Goal: Task Accomplishment & Management: Manage account settings

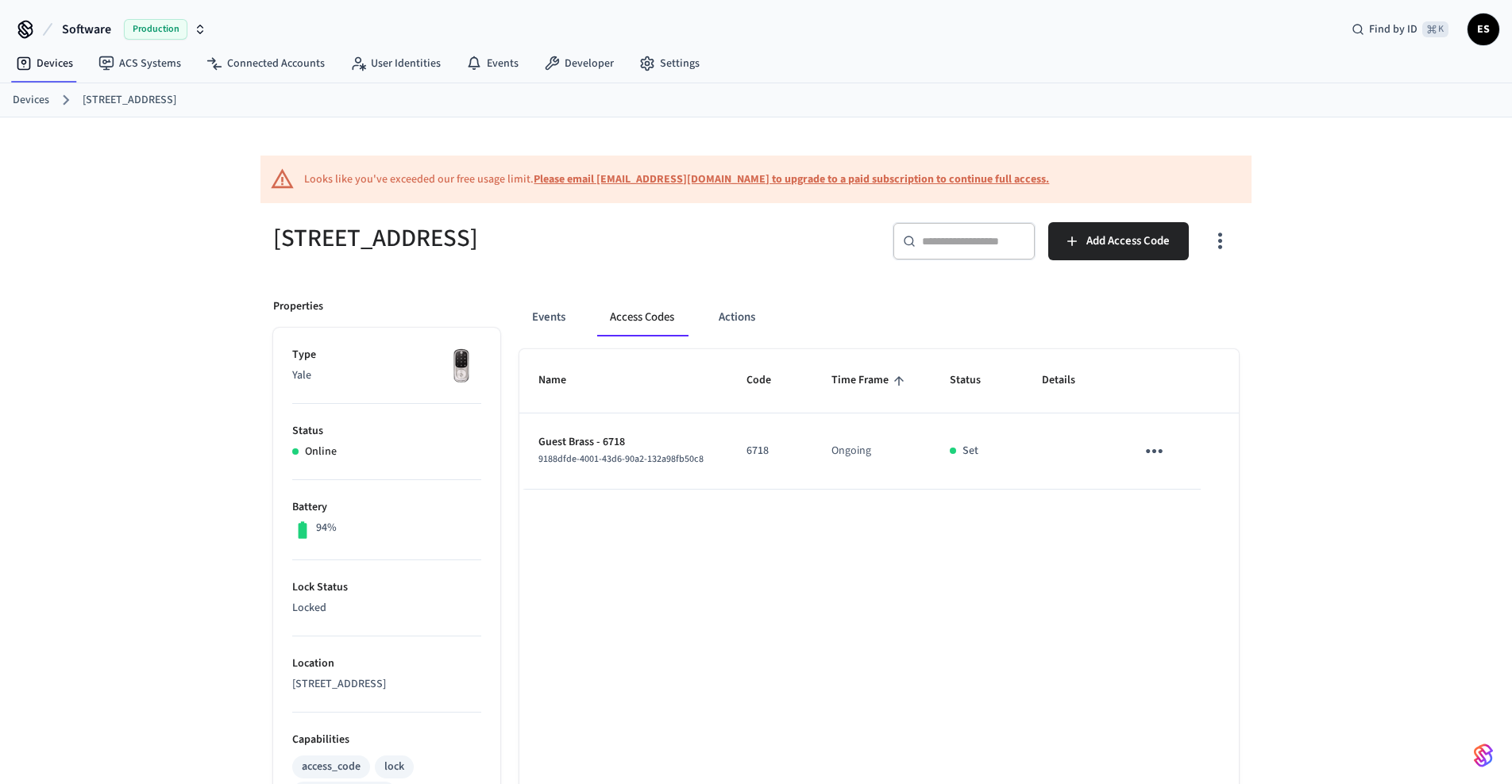
click at [32, 95] on link "Devices" at bounding box center [31, 101] width 37 height 16
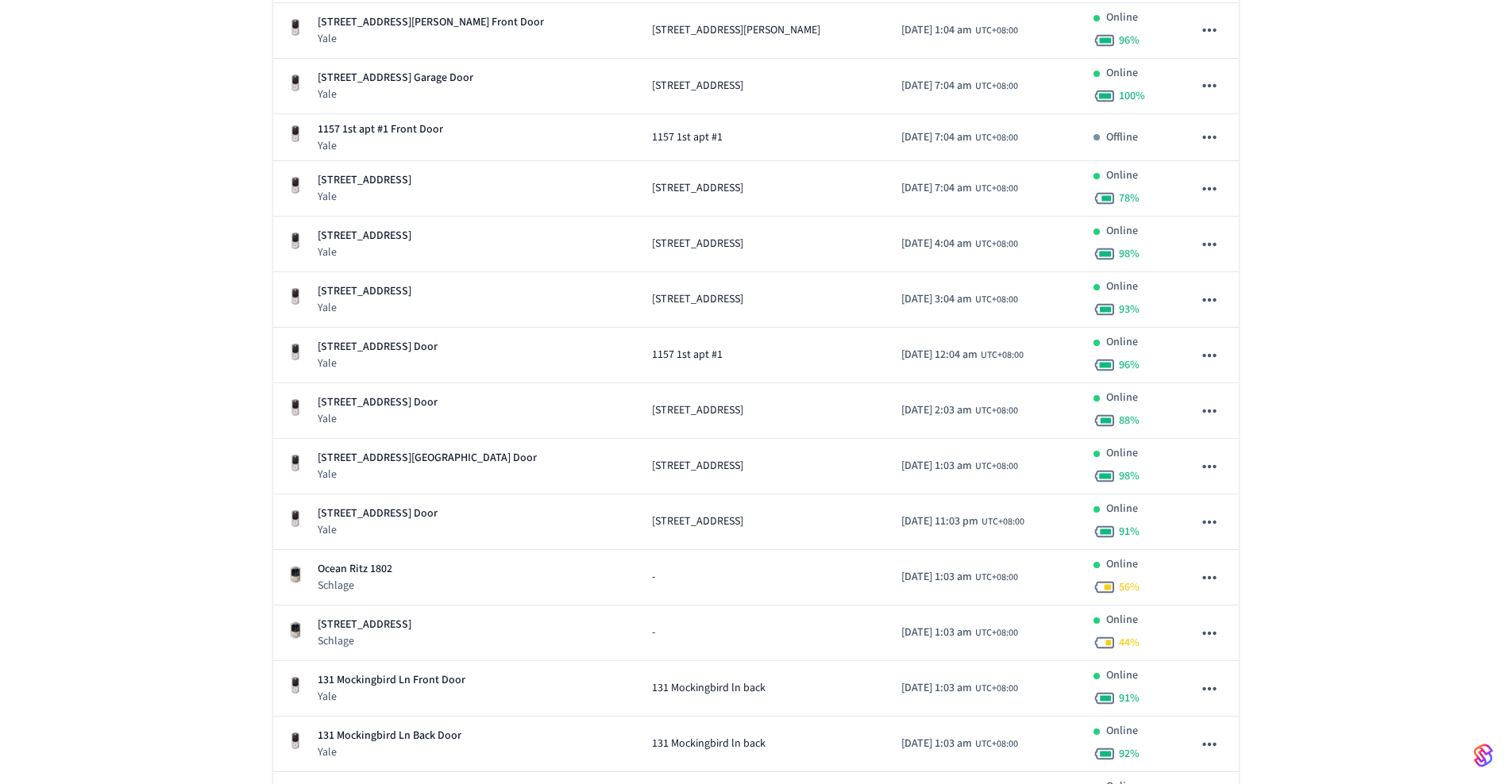
scroll to position [347, 0]
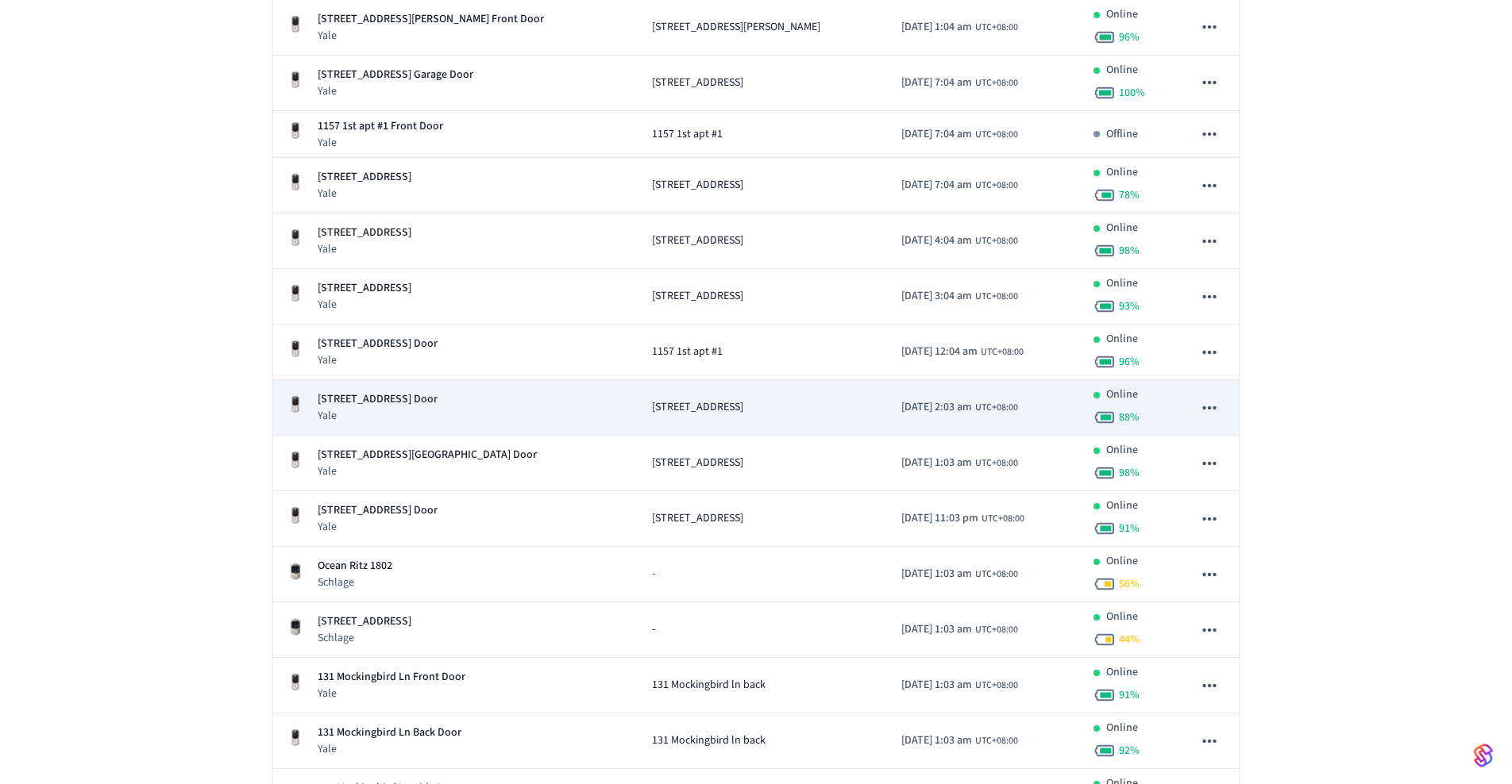
click at [391, 396] on p "[STREET_ADDRESS] Door" at bounding box center [377, 399] width 120 height 16
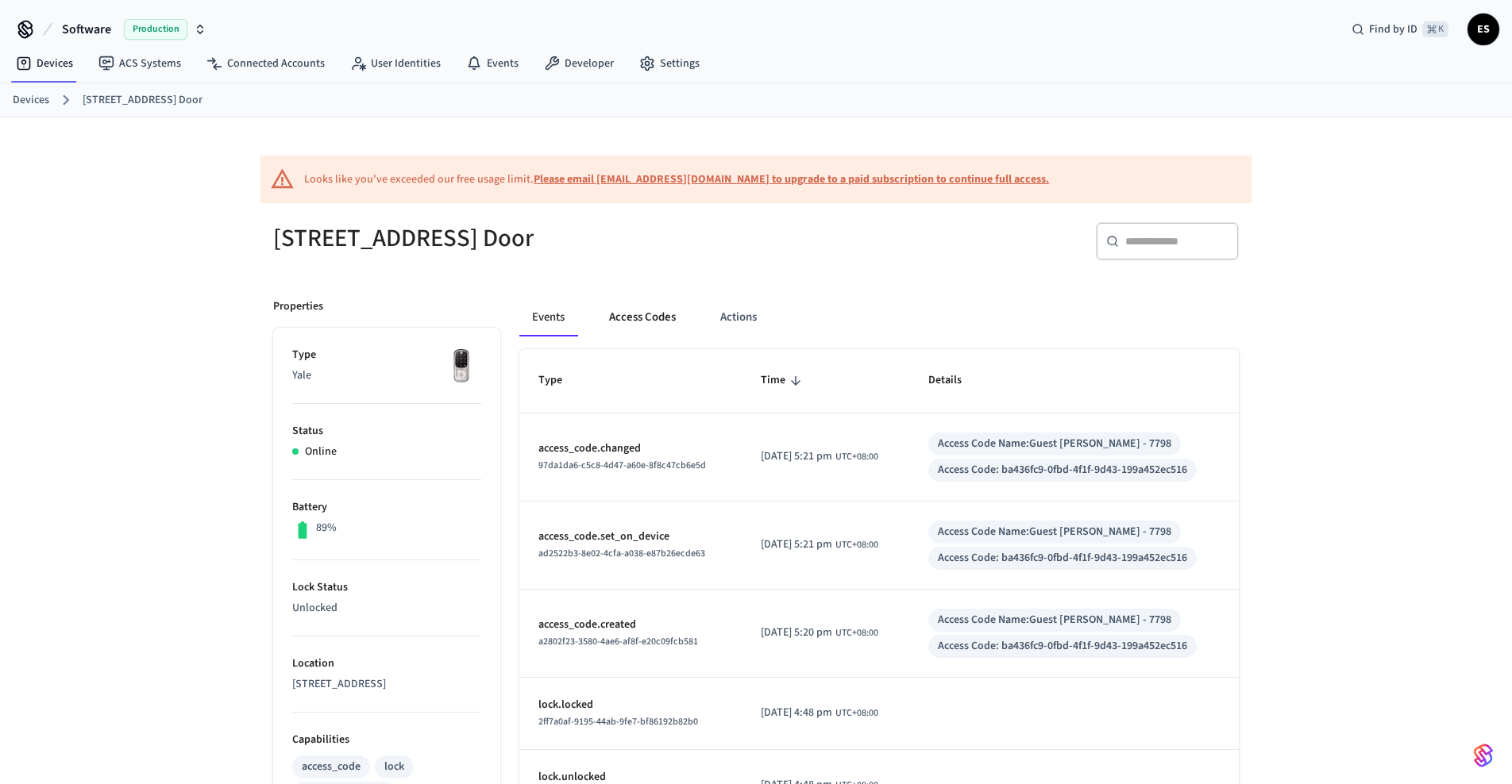
click at [653, 313] on button "Access Codes" at bounding box center [642, 318] width 93 height 38
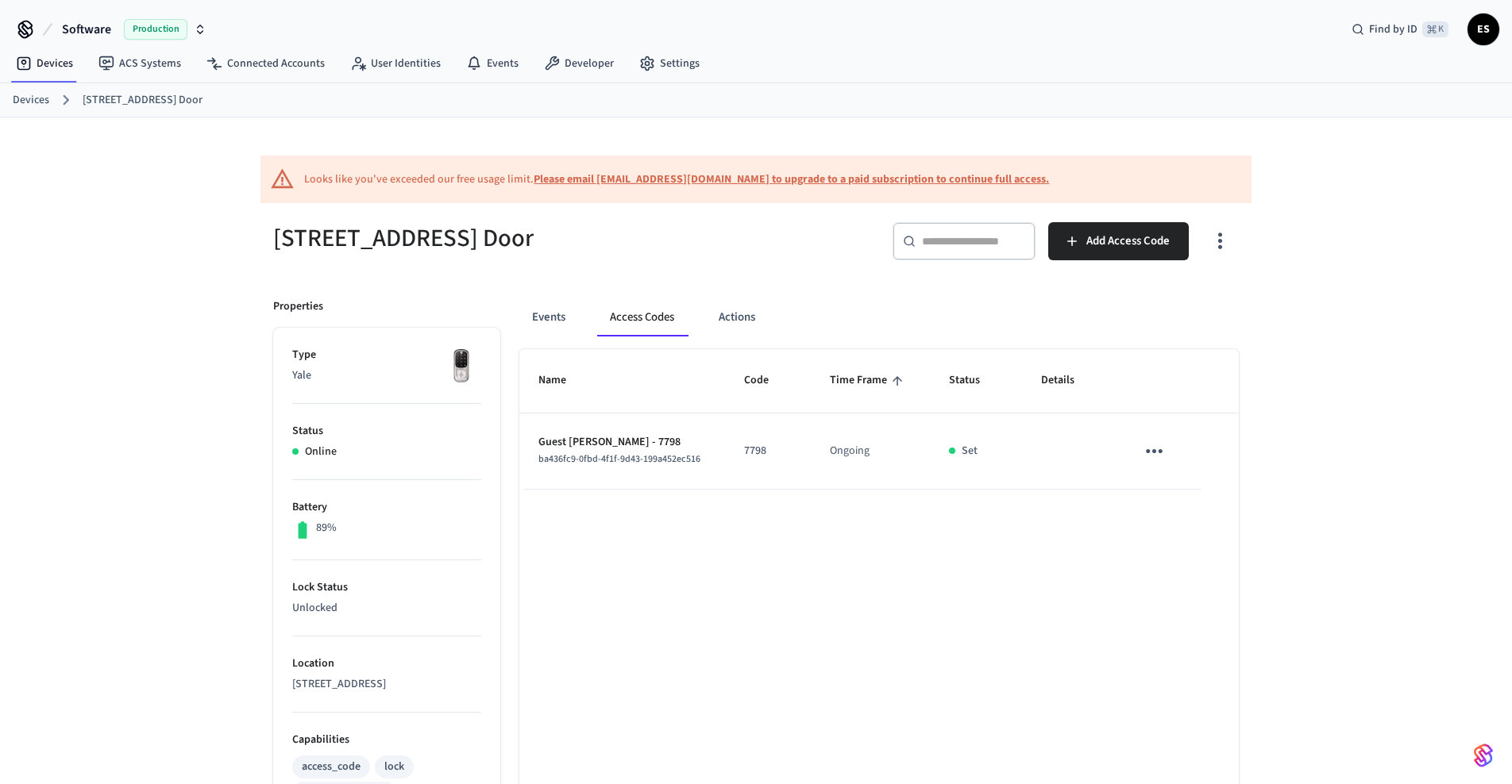
click at [36, 100] on link "Devices" at bounding box center [31, 101] width 37 height 16
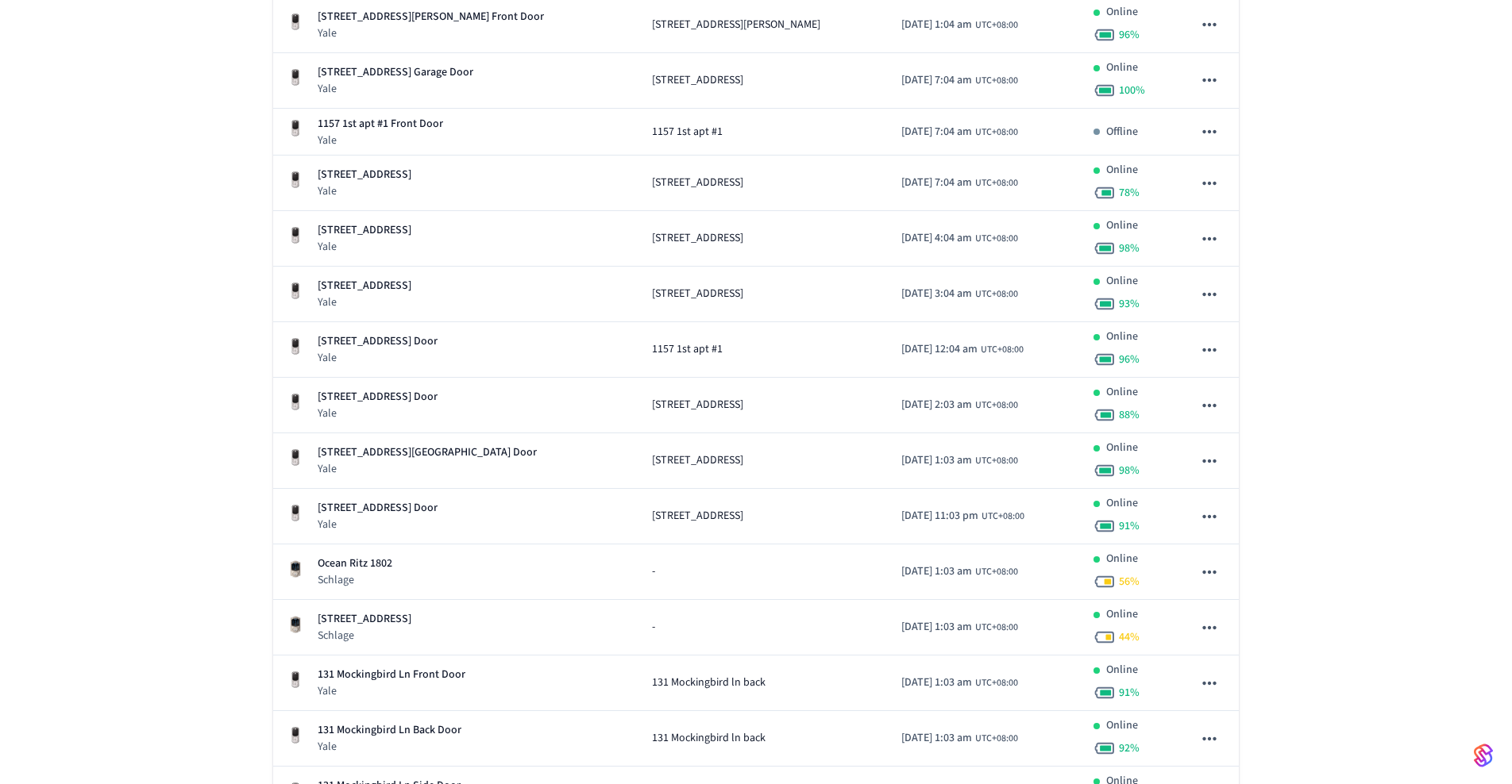
scroll to position [376, 0]
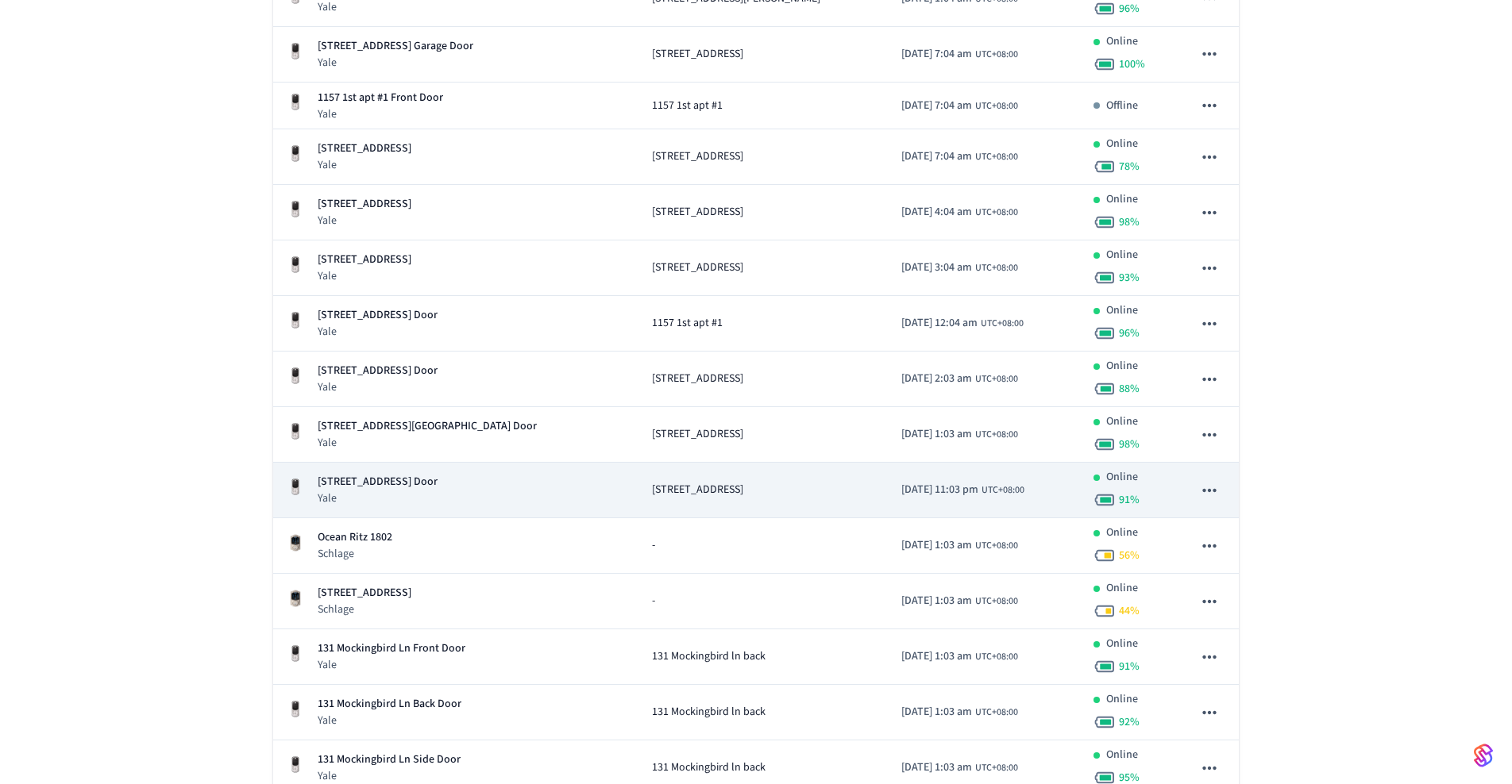
click at [428, 480] on p "[STREET_ADDRESS] Door" at bounding box center [377, 482] width 120 height 16
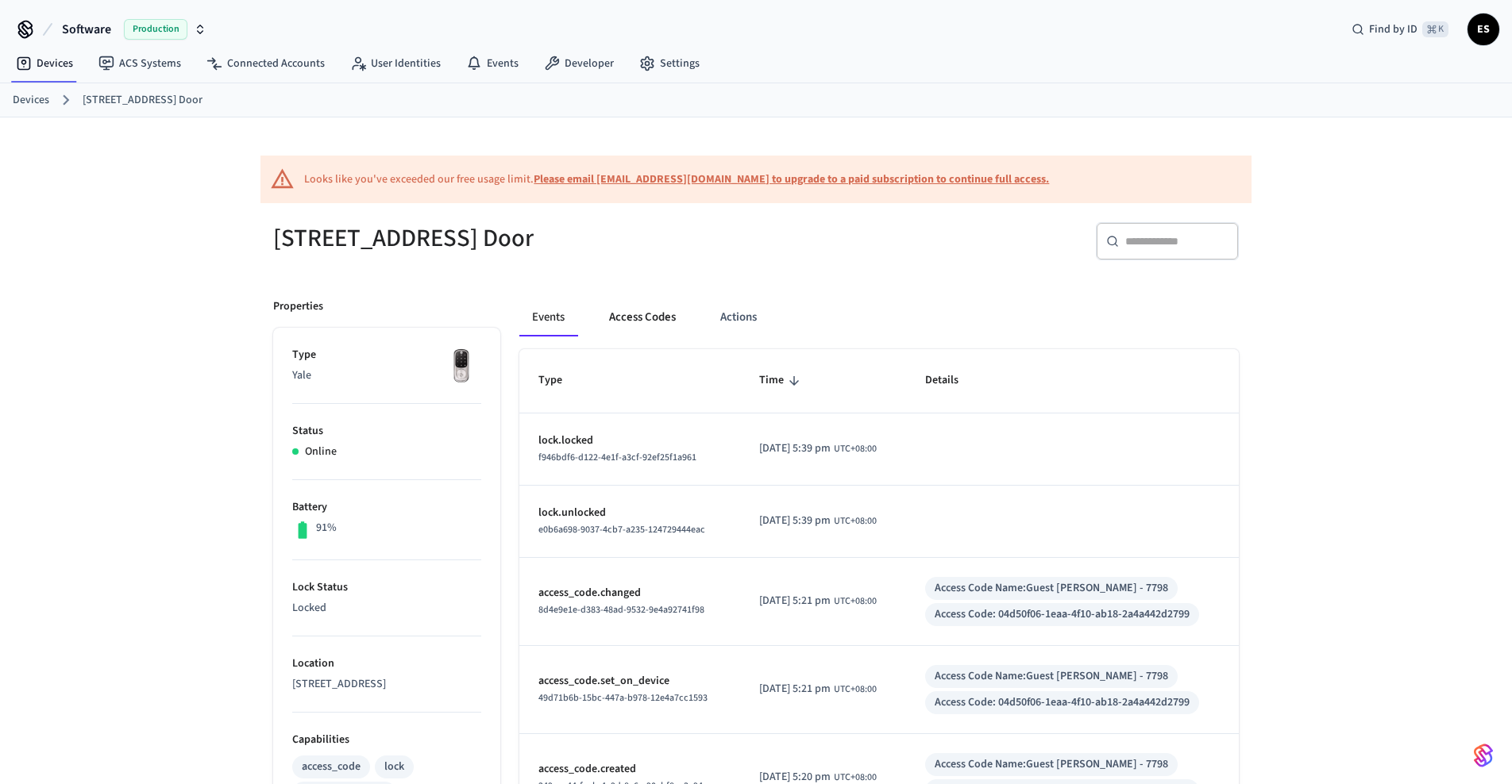
click at [648, 311] on button "Access Codes" at bounding box center [642, 318] width 93 height 38
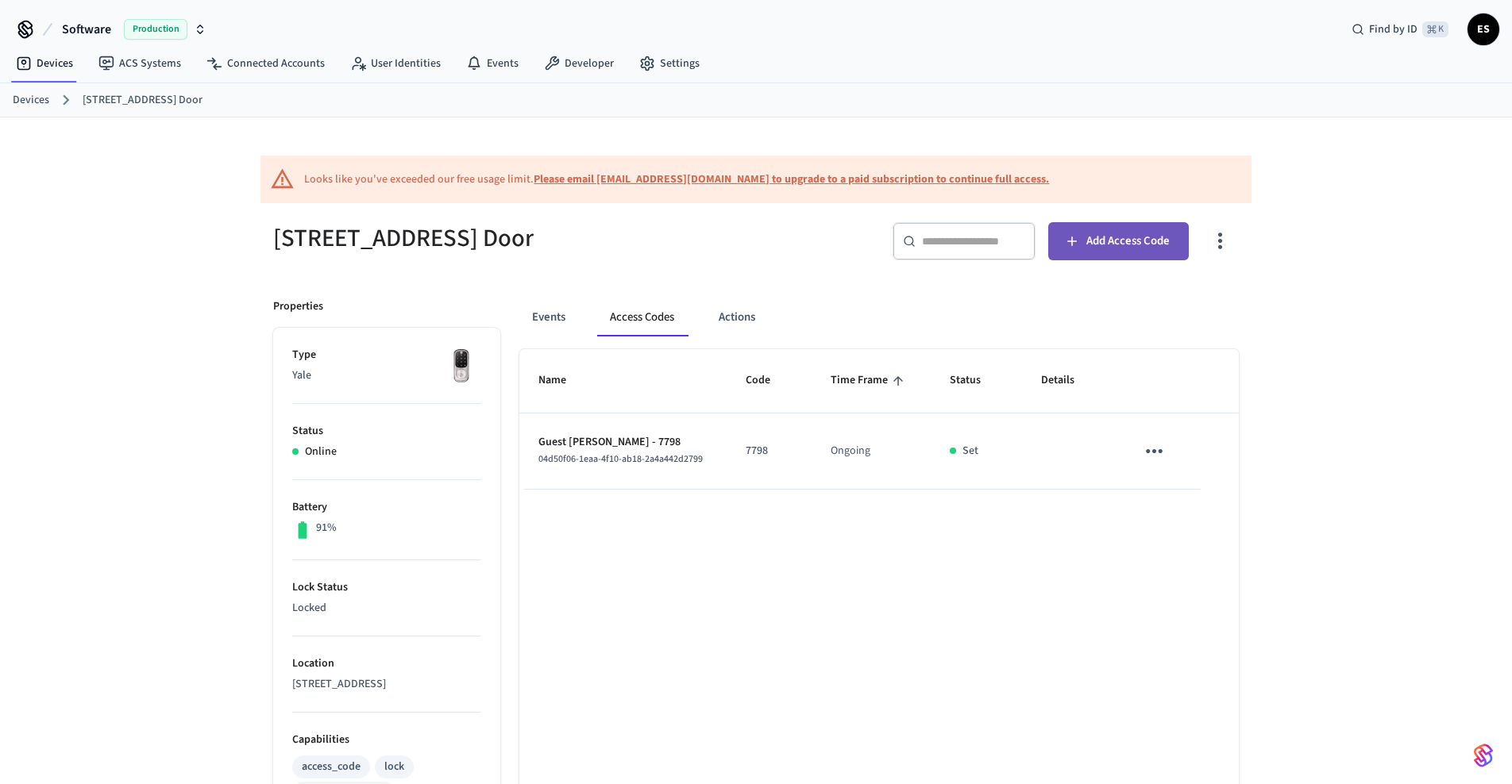
click at [1140, 241] on span "Add Access Code" at bounding box center [1128, 241] width 83 height 20
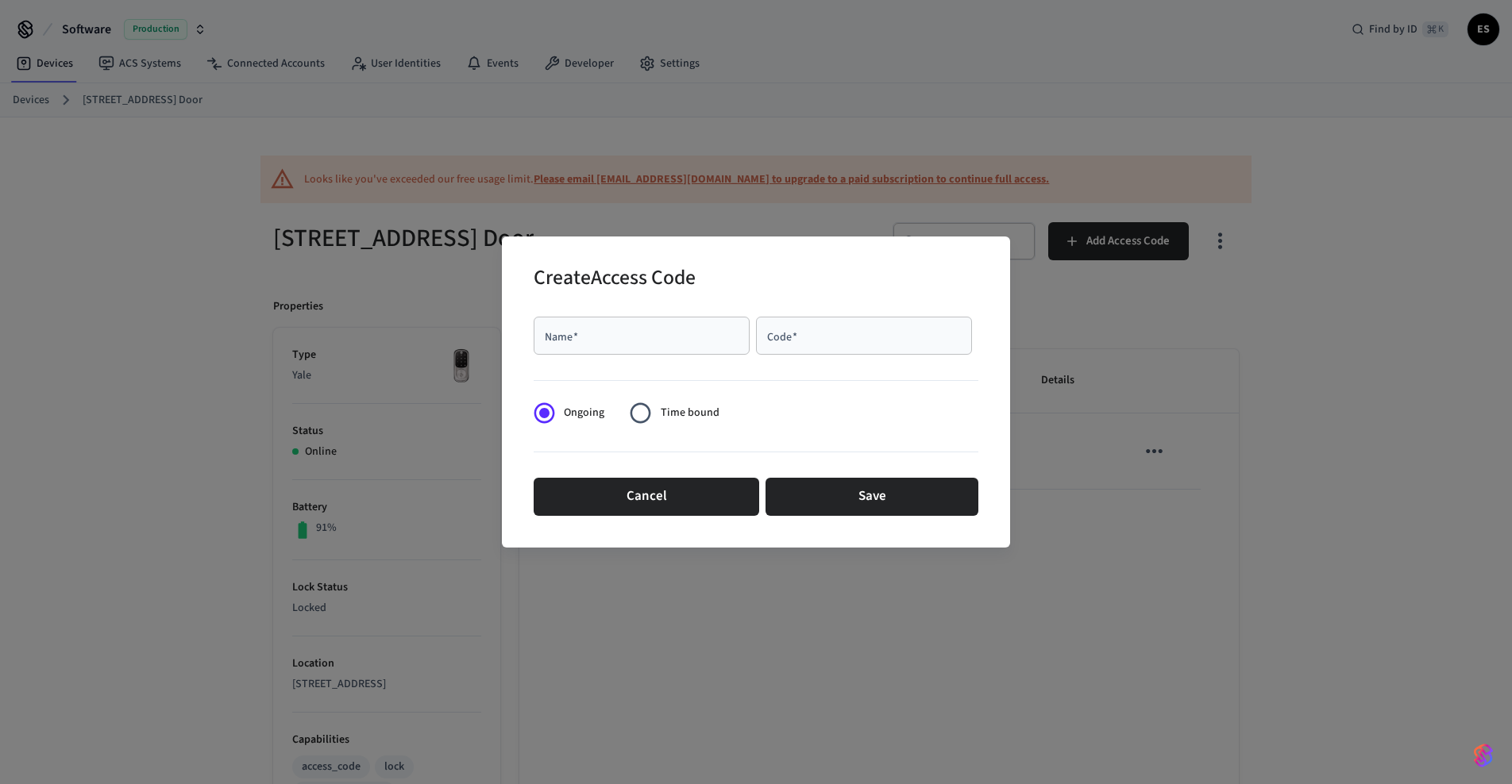
click at [634, 340] on input "Name   *" at bounding box center [641, 336] width 197 height 16
type input "**********"
click at [841, 348] on div "Code   *" at bounding box center [864, 336] width 216 height 38
paste input "****"
type input "****"
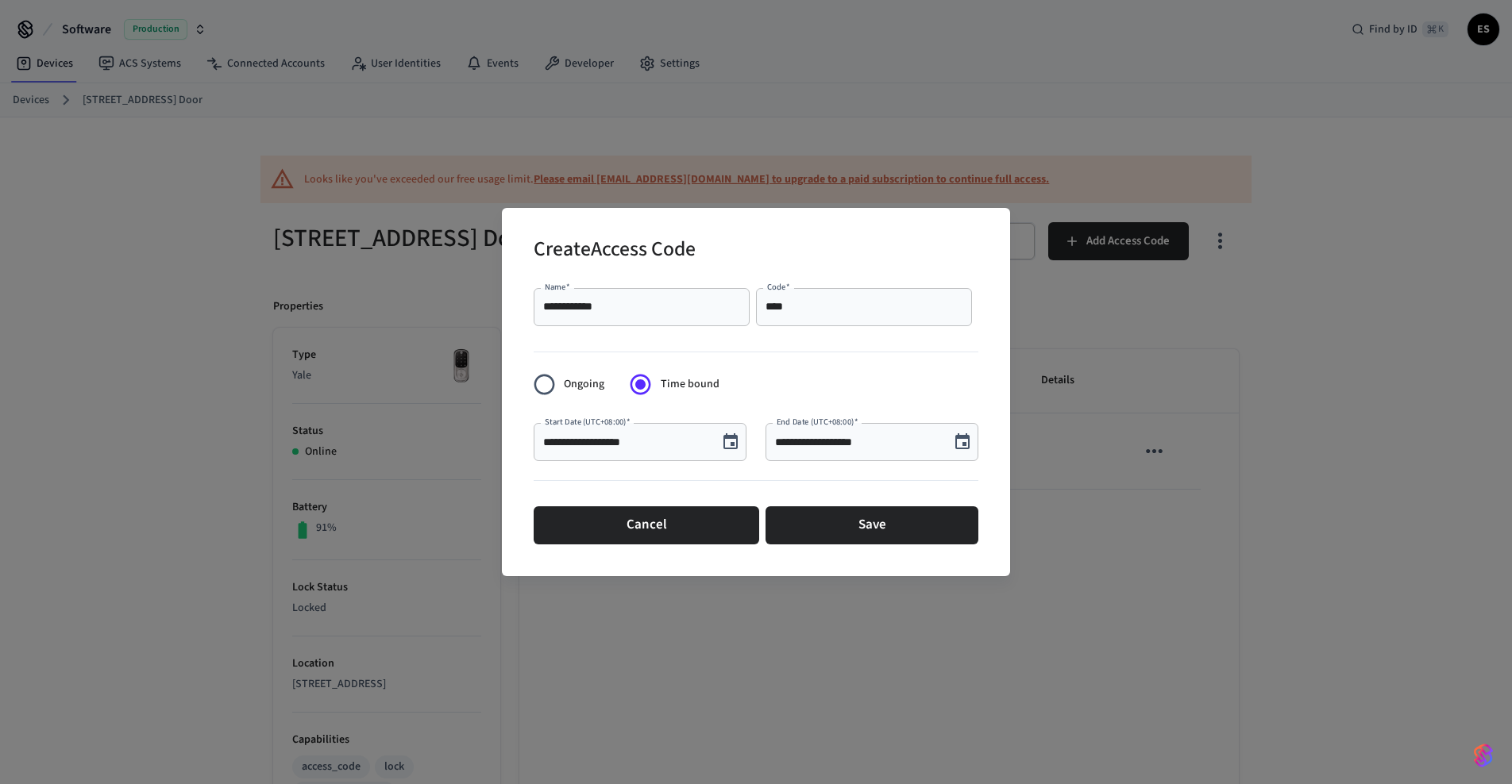
click at [730, 444] on icon "Choose date, selected date is Oct 11, 2025" at bounding box center [730, 441] width 14 height 16
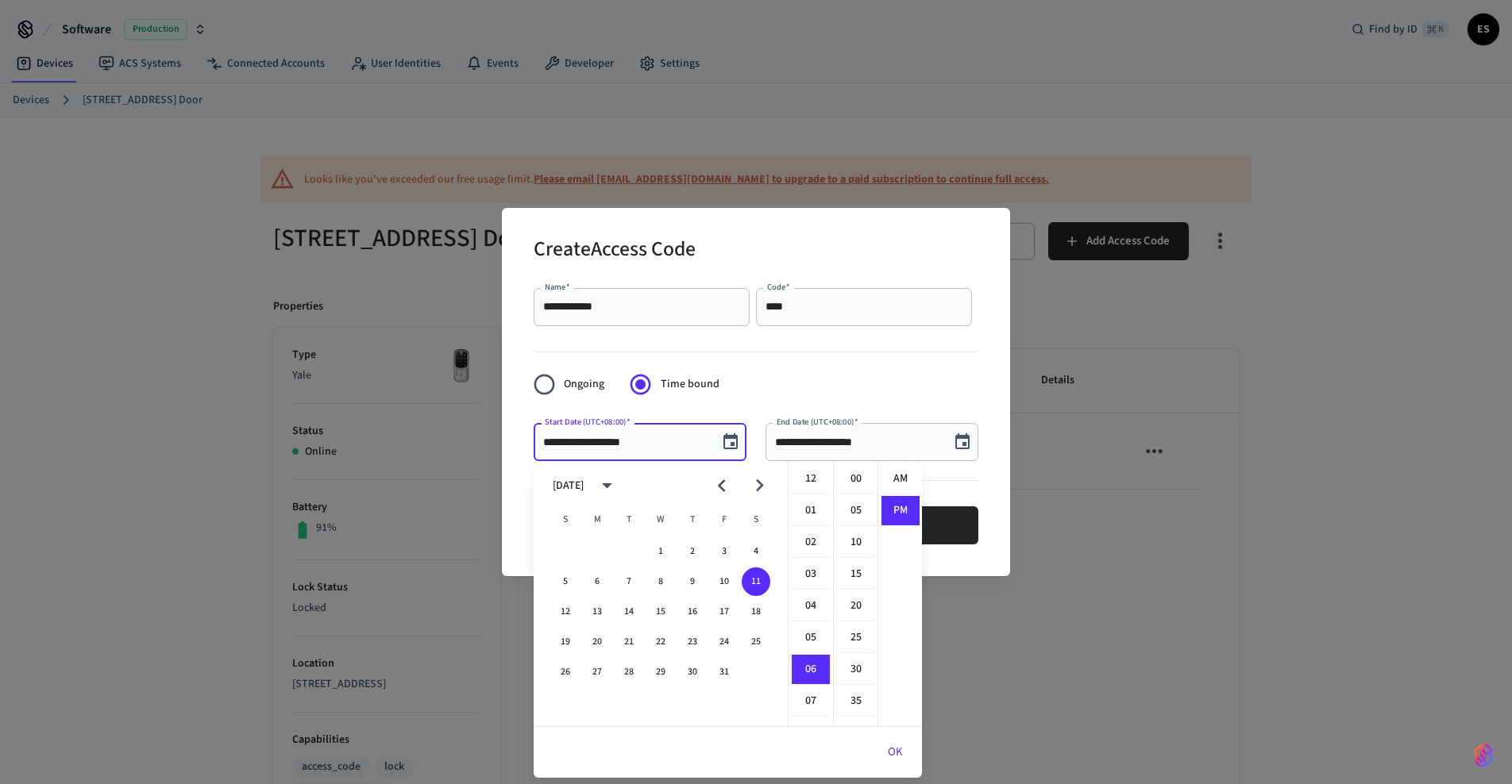
scroll to position [29, 0]
click at [959, 439] on icon "Choose date, selected date is Oct 11, 2025" at bounding box center [962, 442] width 19 height 19
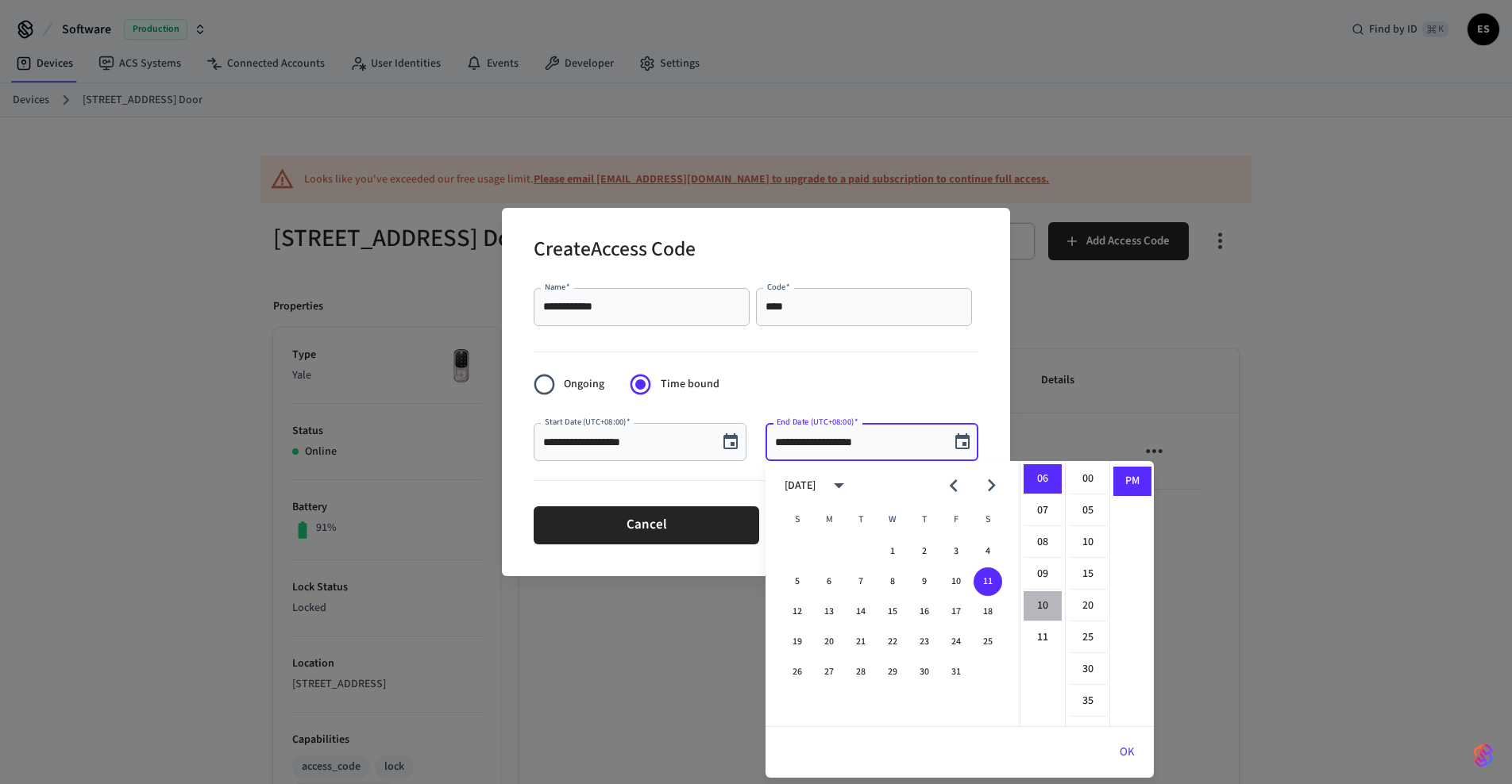
click at [1044, 605] on li "10" at bounding box center [1042, 606] width 38 height 30
click at [1086, 477] on li "00" at bounding box center [1088, 479] width 38 height 30
type input "**********"
click at [1131, 755] on button "OK" at bounding box center [1126, 752] width 53 height 38
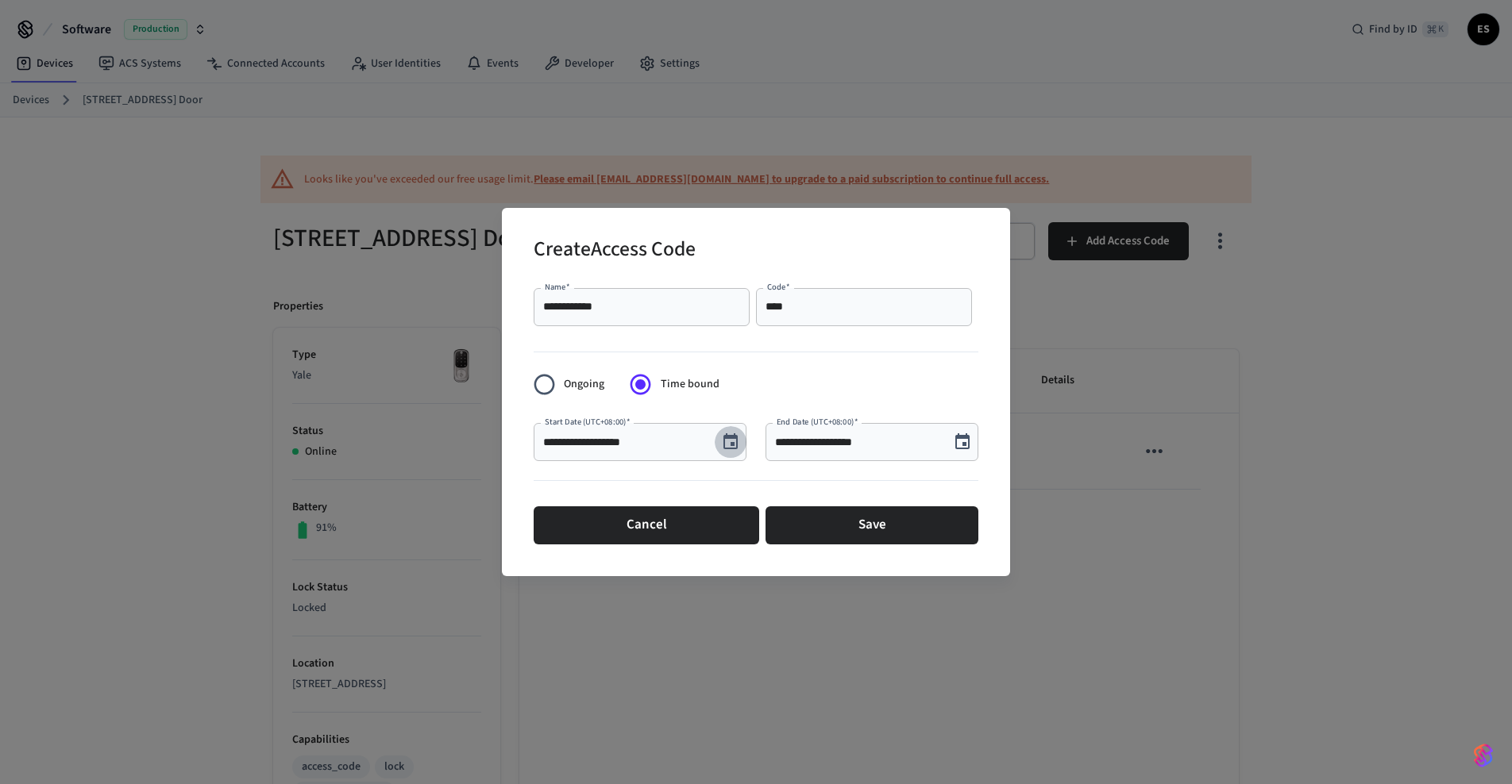
click at [733, 443] on icon "Choose date, selected date is Oct 11, 2025" at bounding box center [730, 441] width 14 height 16
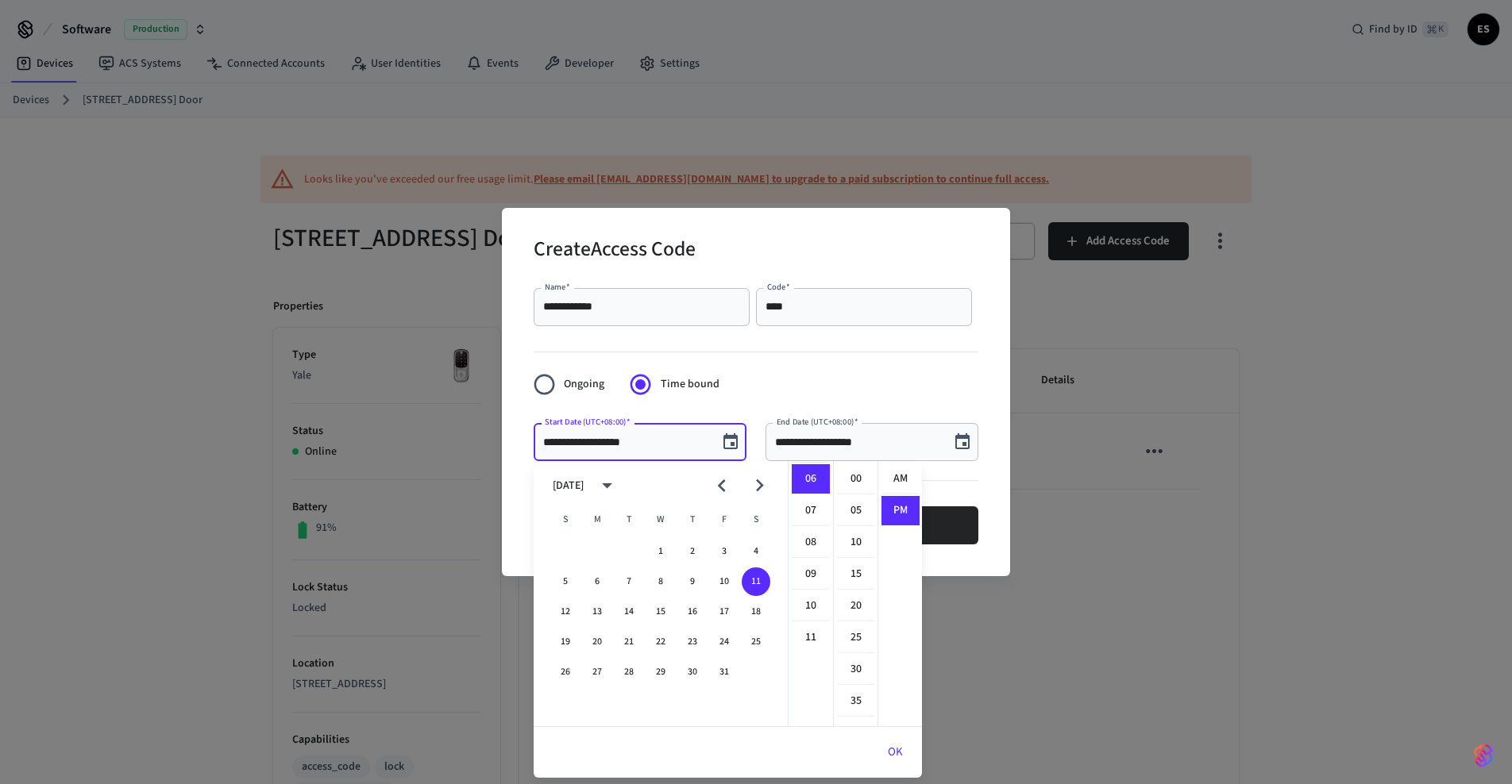
scroll to position [29, 0]
click at [727, 579] on button "10" at bounding box center [724, 582] width 29 height 29
click at [756, 577] on button "11" at bounding box center [756, 582] width 29 height 29
click at [806, 568] on li "03" at bounding box center [810, 574] width 38 height 30
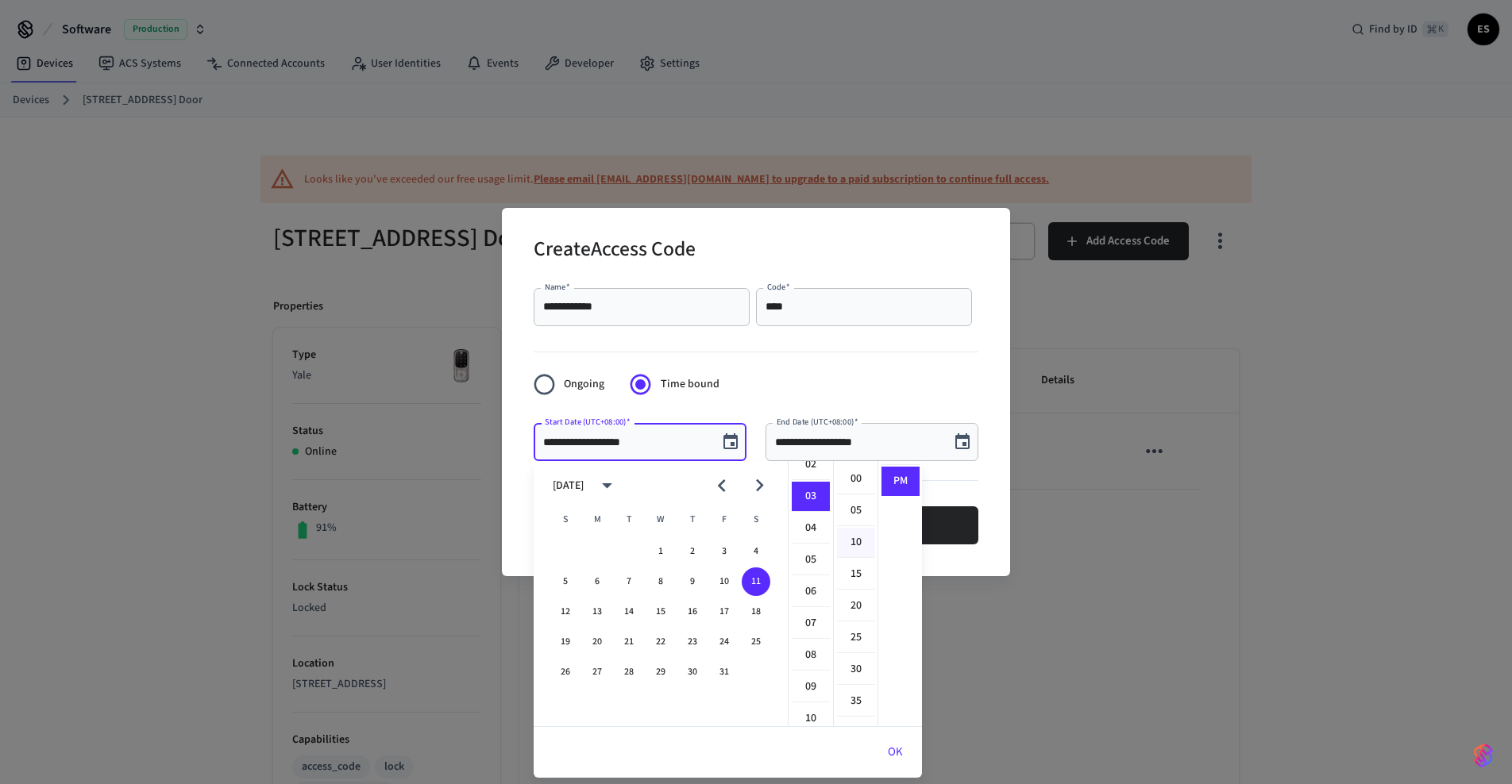
scroll to position [95, 0]
click at [852, 482] on li "00" at bounding box center [855, 479] width 38 height 30
click at [900, 477] on li "AM" at bounding box center [900, 479] width 38 height 30
type input "**********"
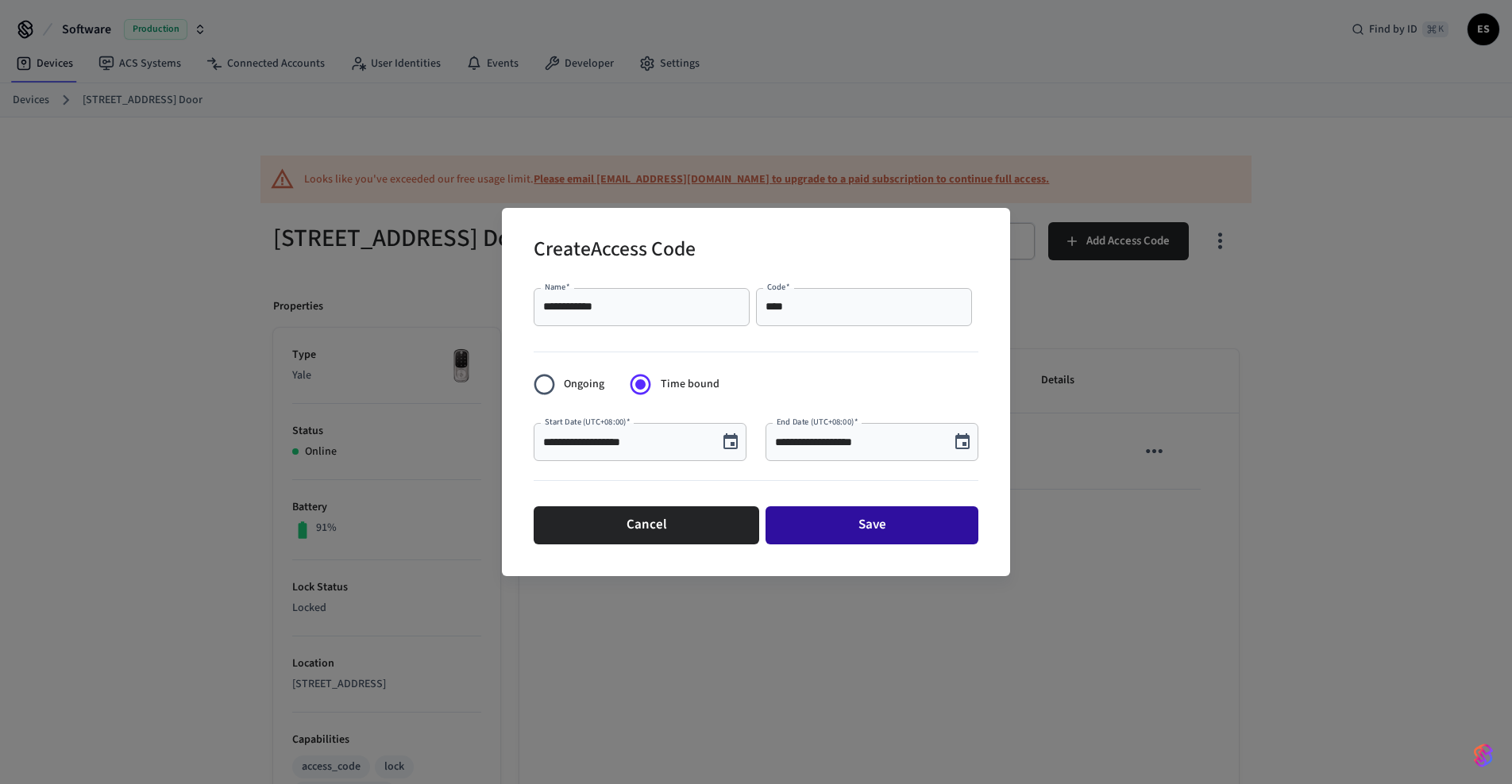
click at [870, 521] on button "Save" at bounding box center [872, 525] width 213 height 38
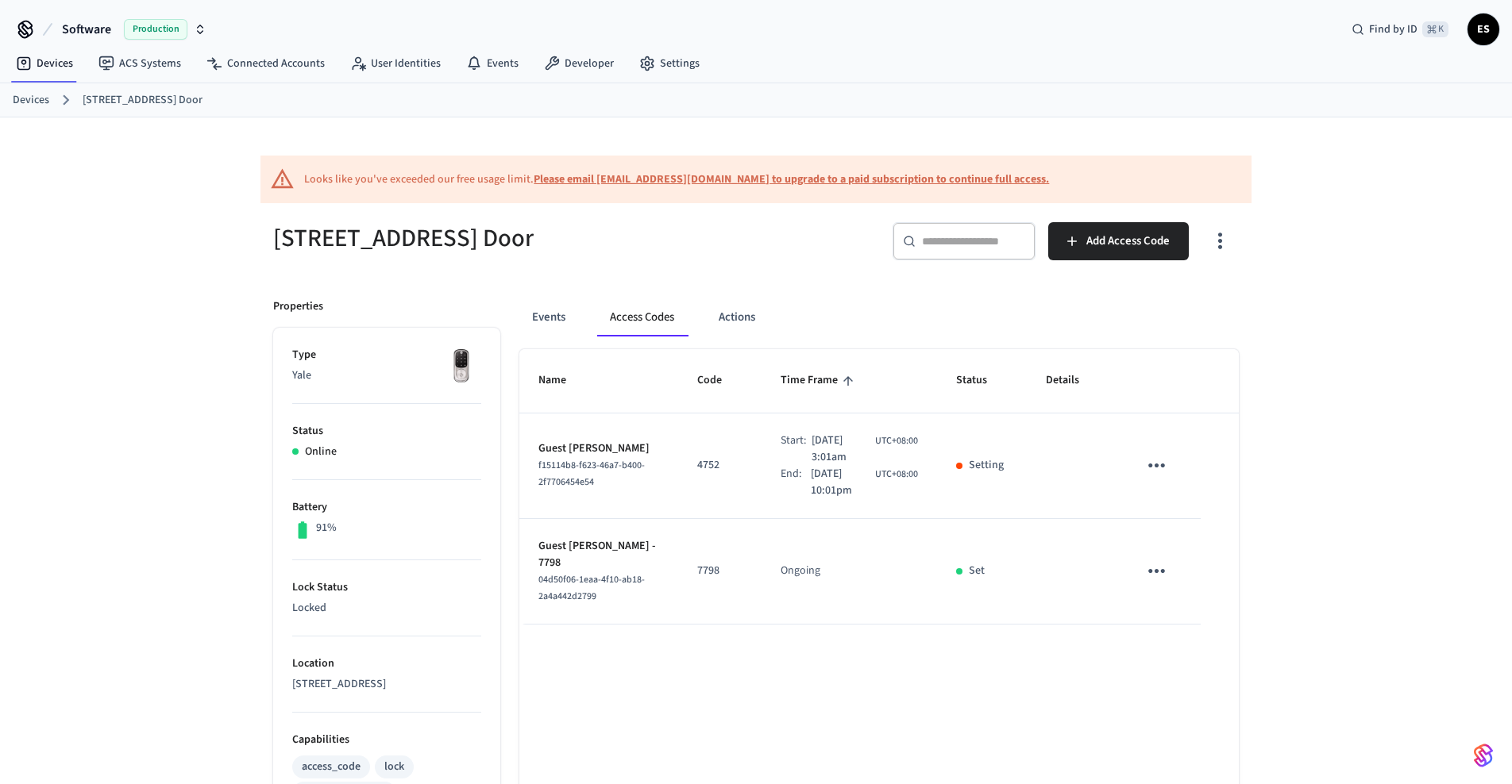
click at [25, 99] on link "Devices" at bounding box center [31, 101] width 37 height 16
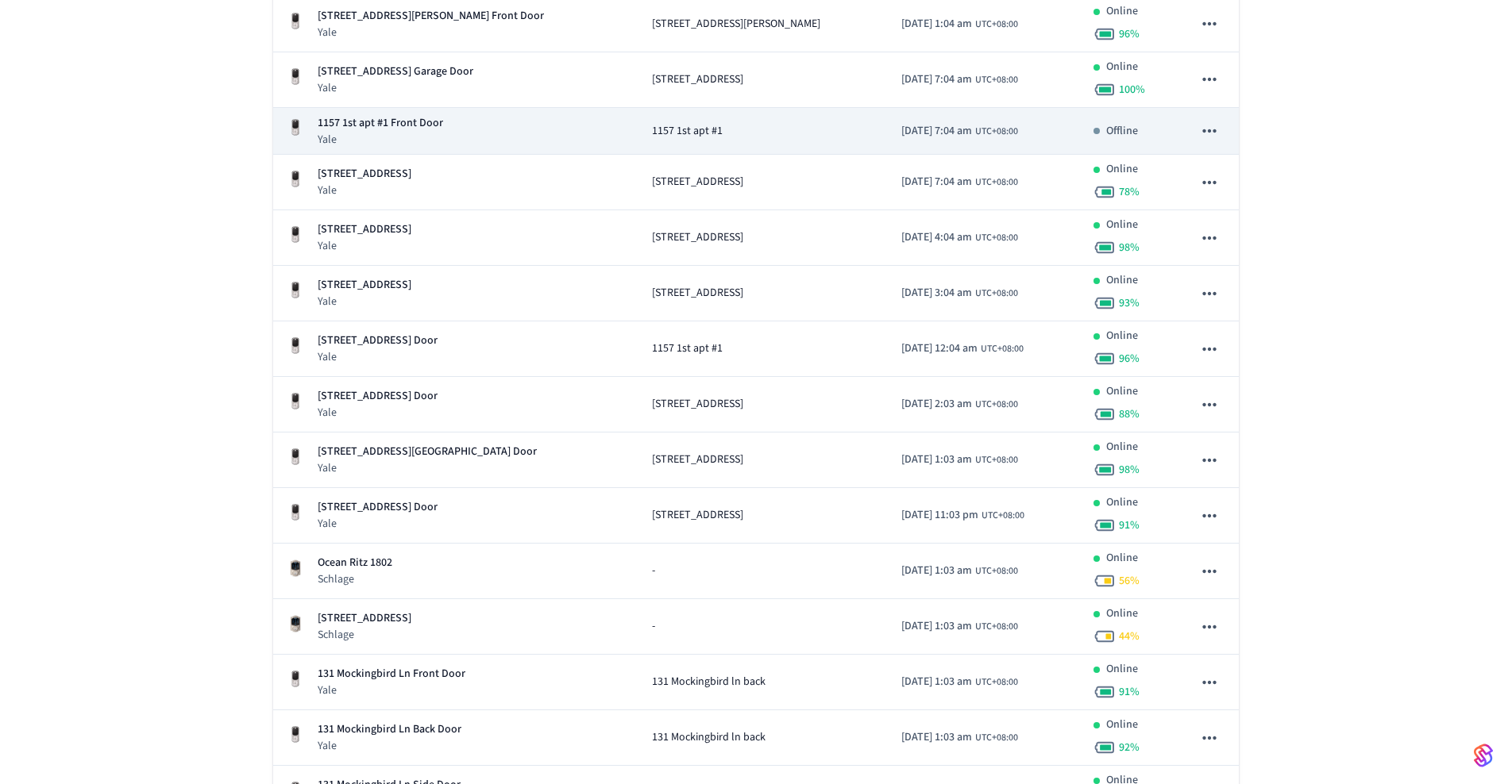
scroll to position [383, 0]
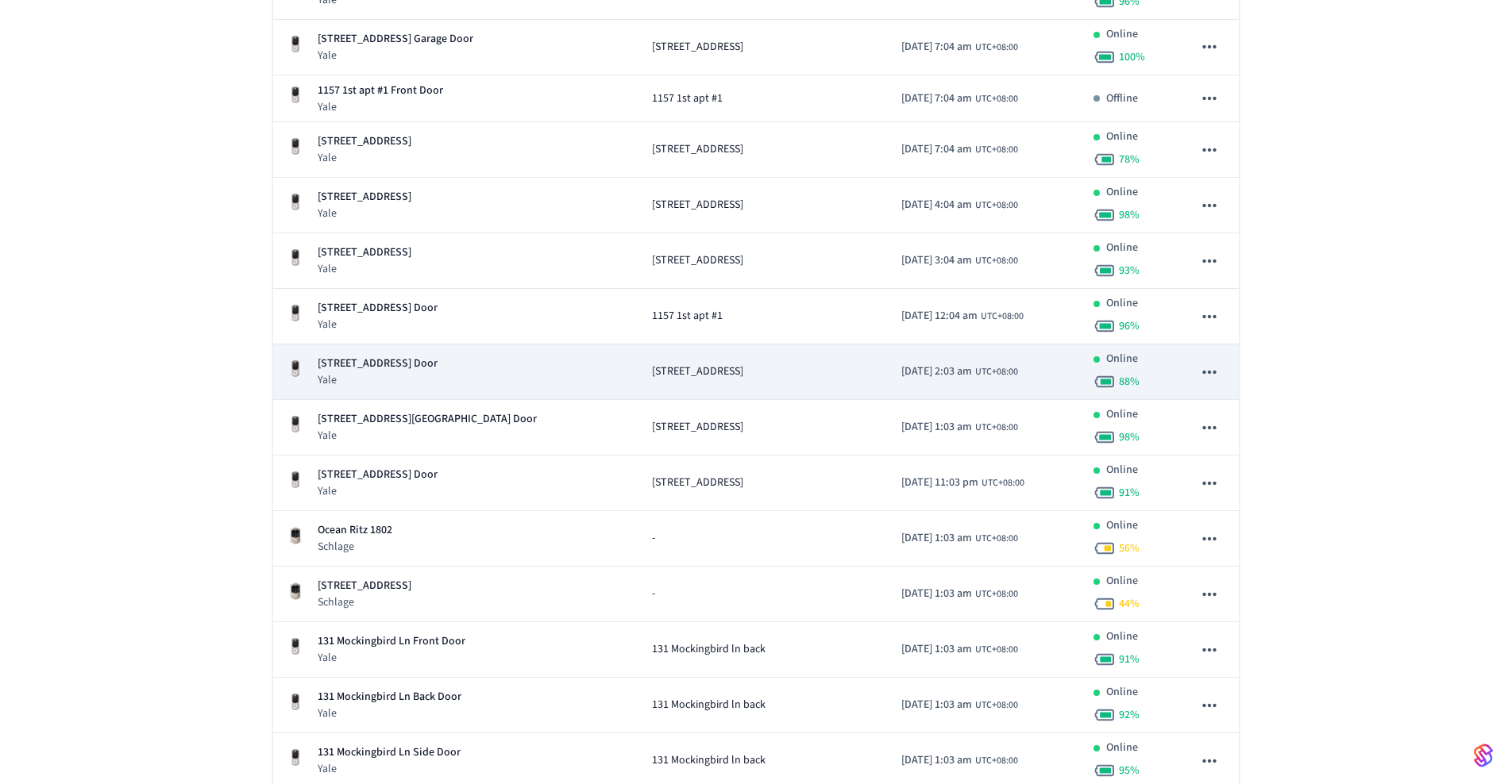
click at [657, 385] on td "[STREET_ADDRESS]" at bounding box center [765, 372] width 250 height 56
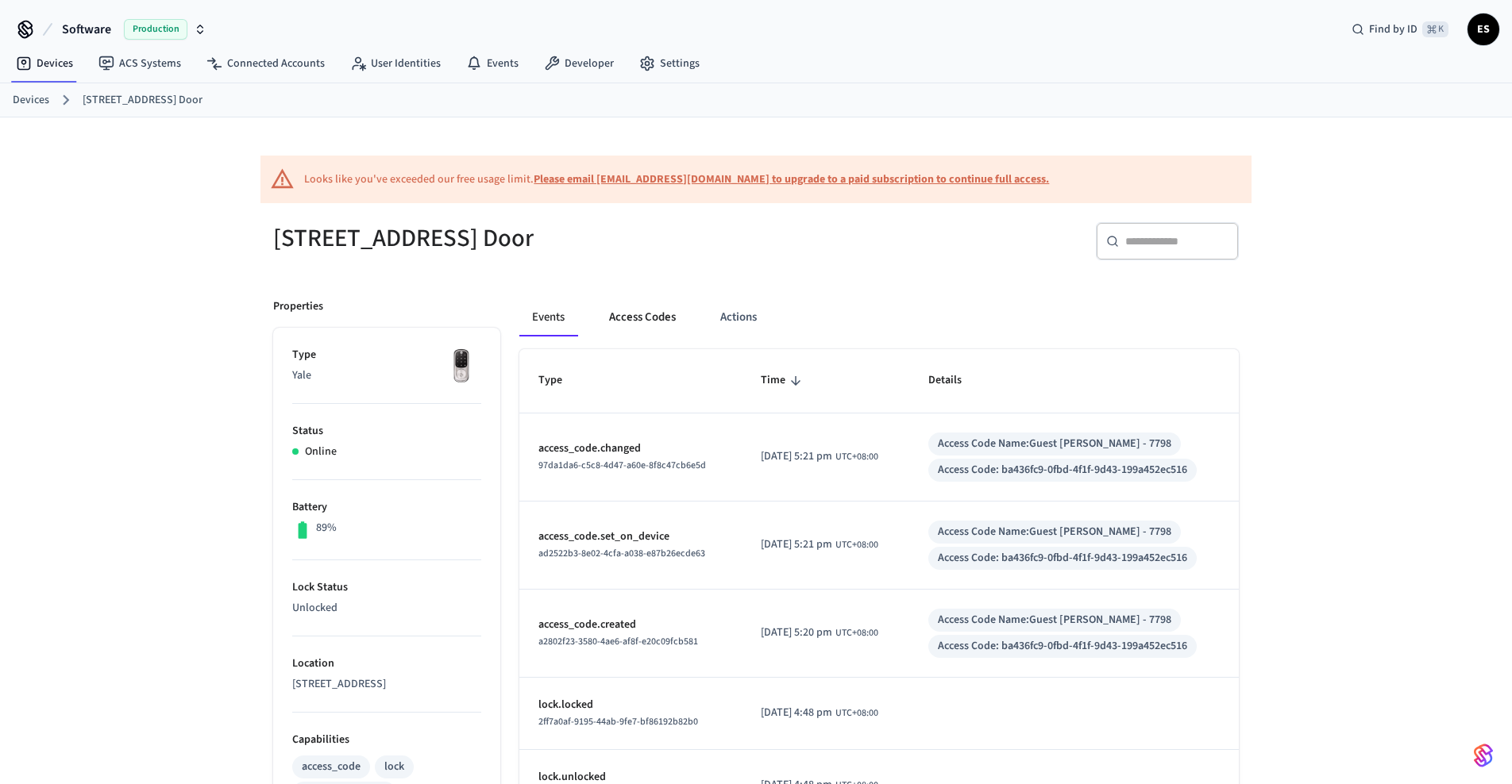
click at [639, 325] on button "Access Codes" at bounding box center [642, 318] width 93 height 38
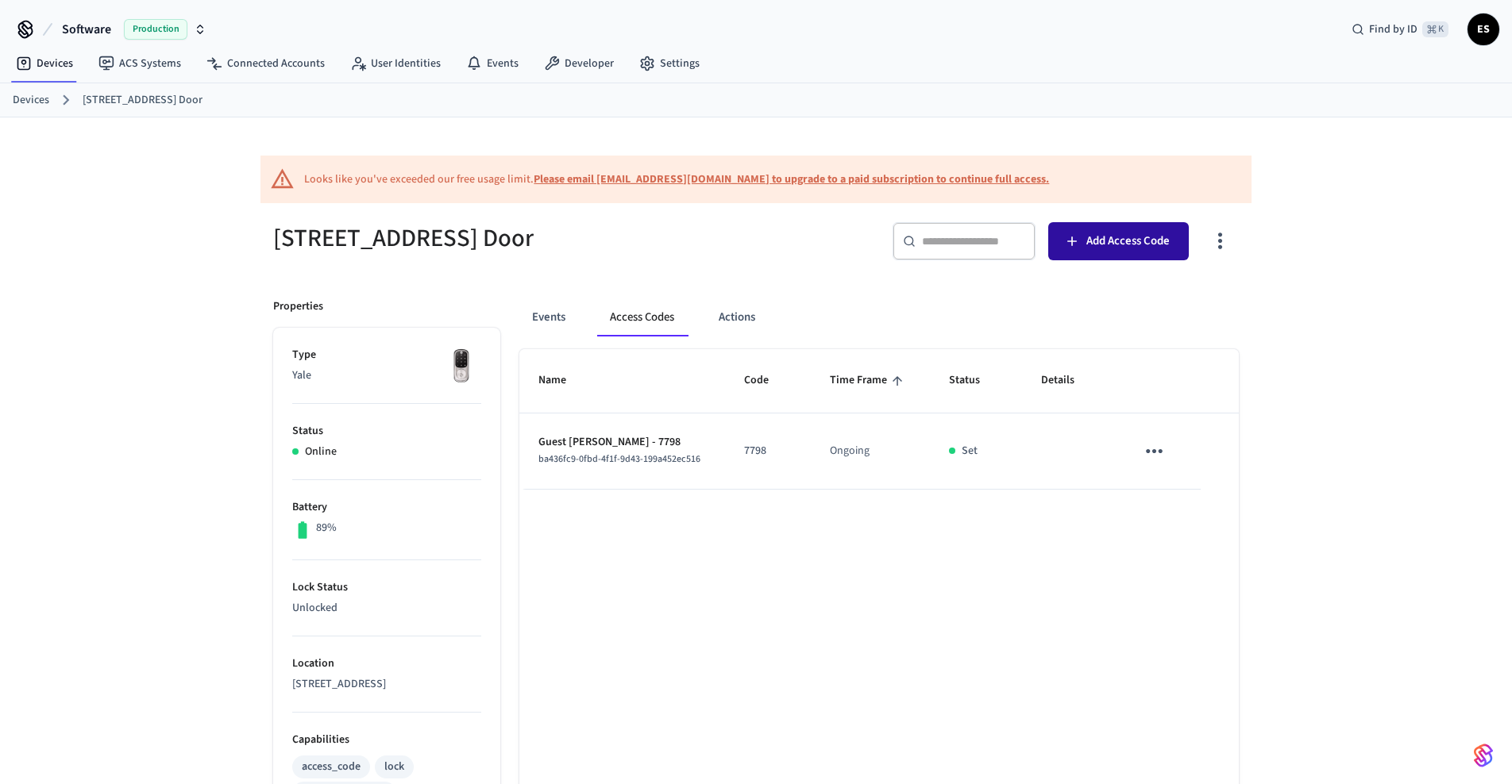
click at [1099, 239] on span "Add Access Code" at bounding box center [1128, 241] width 83 height 20
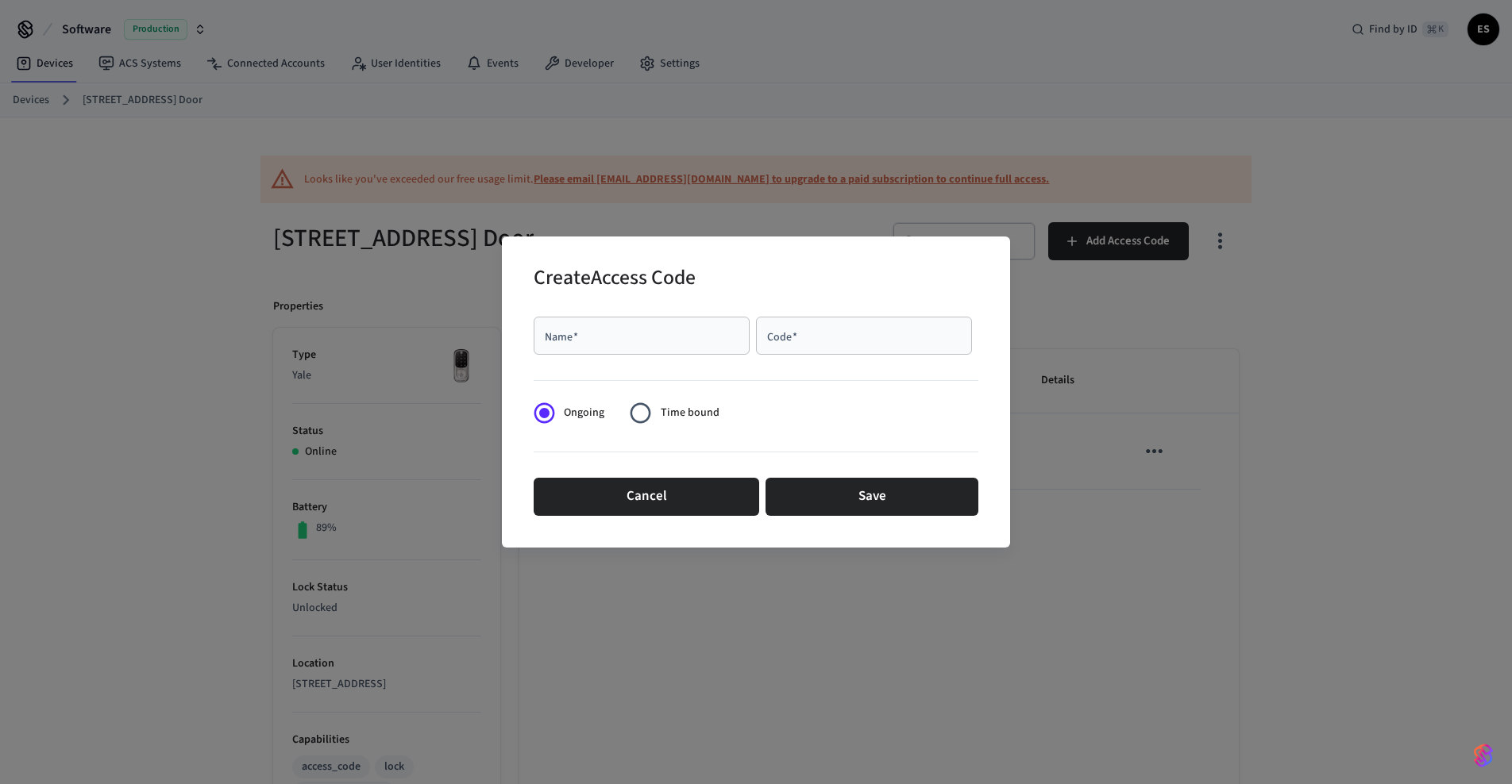
click at [683, 332] on input "Name   *" at bounding box center [641, 336] width 197 height 16
type input "**********"
click at [824, 334] on input "Code   *" at bounding box center [864, 336] width 197 height 16
paste input "****"
type input "****"
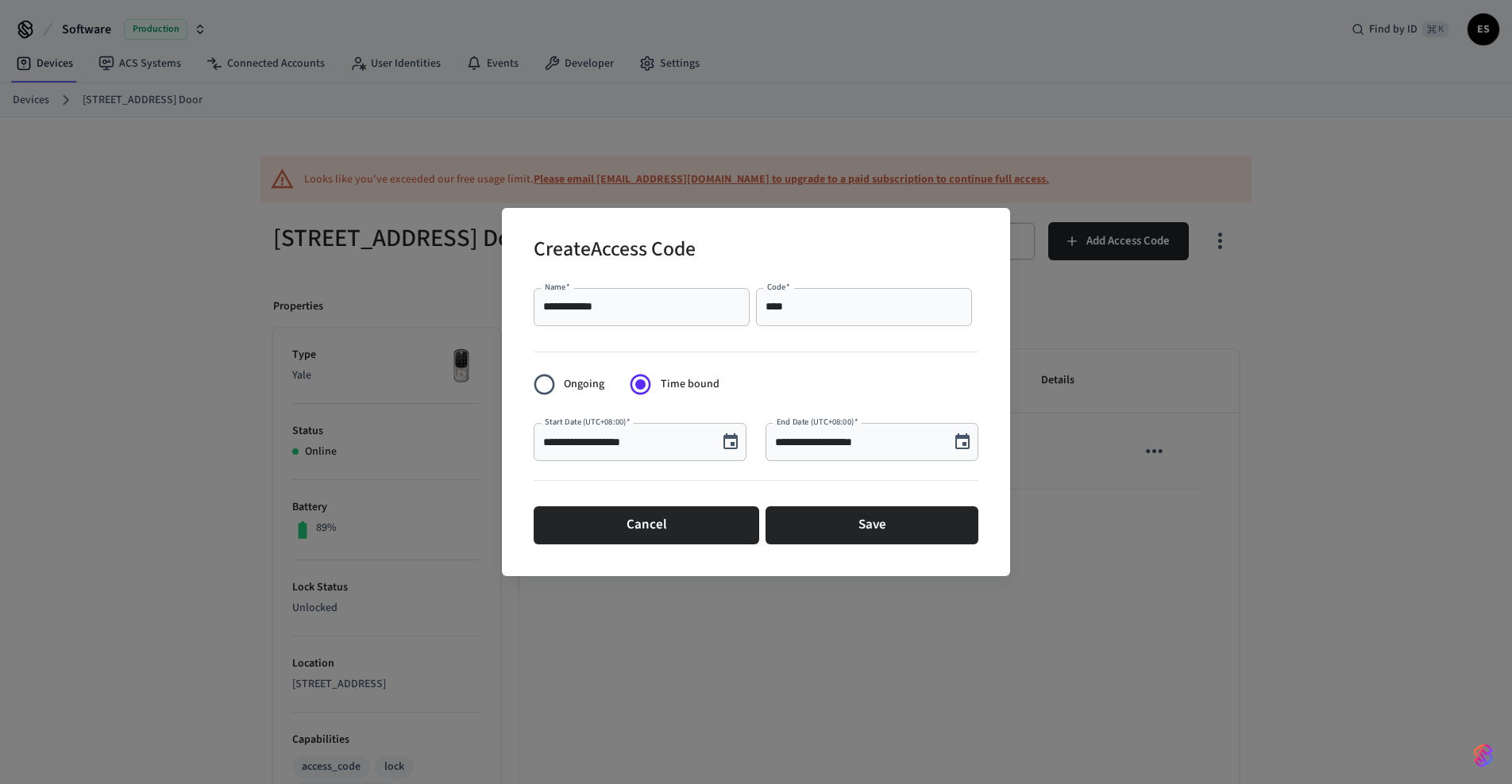
click at [736, 444] on icon "Choose date, selected date is Oct 11, 2025" at bounding box center [730, 441] width 14 height 16
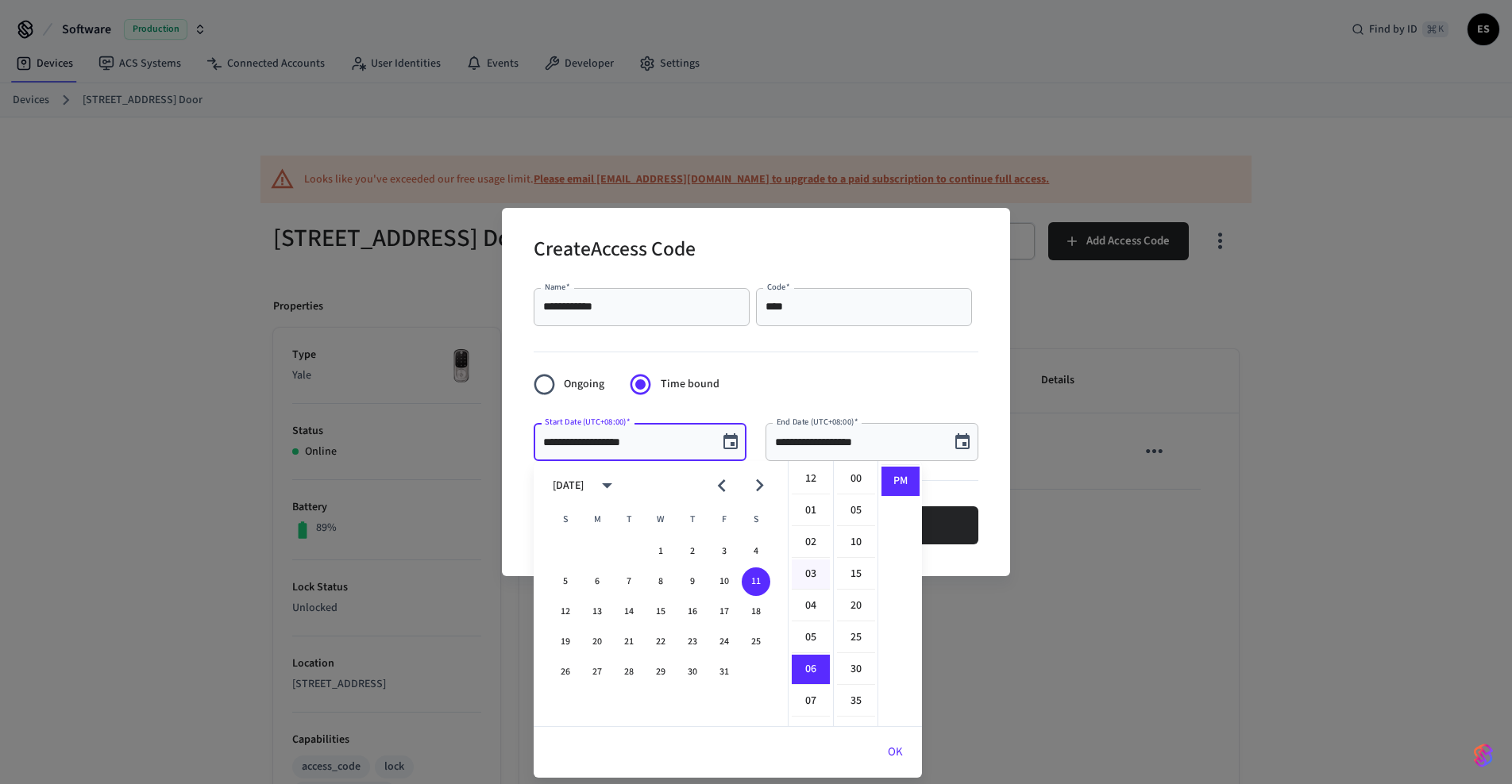
click at [811, 570] on li "03" at bounding box center [810, 574] width 38 height 30
drag, startPoint x: 855, startPoint y: 486, endPoint x: 871, endPoint y: 506, distance: 25.6
click at [855, 486] on li "00" at bounding box center [855, 479] width 38 height 30
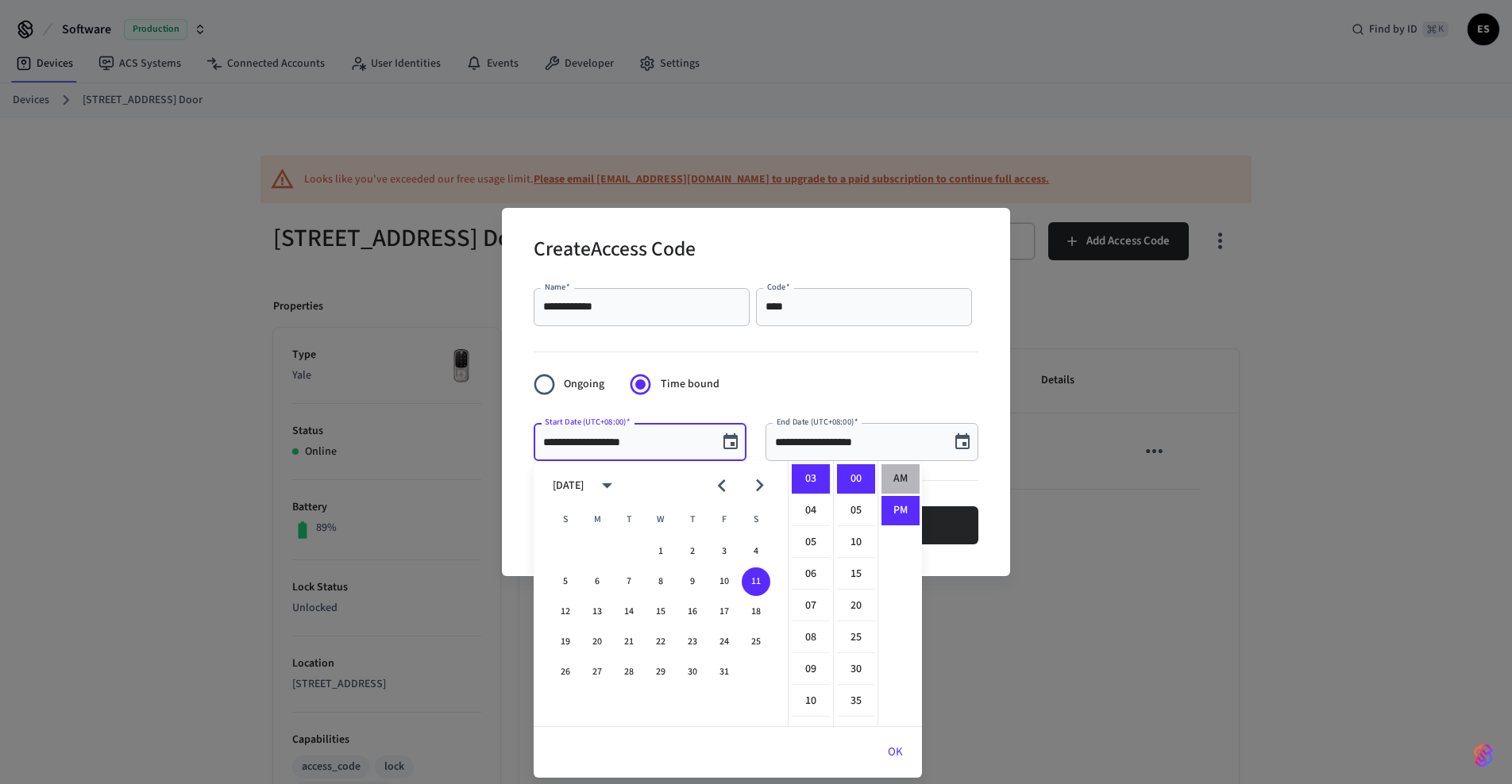
drag, startPoint x: 900, startPoint y: 475, endPoint x: 884, endPoint y: 512, distance: 40.3
click at [900, 475] on li "AM" at bounding box center [900, 479] width 38 height 30
type input "**********"
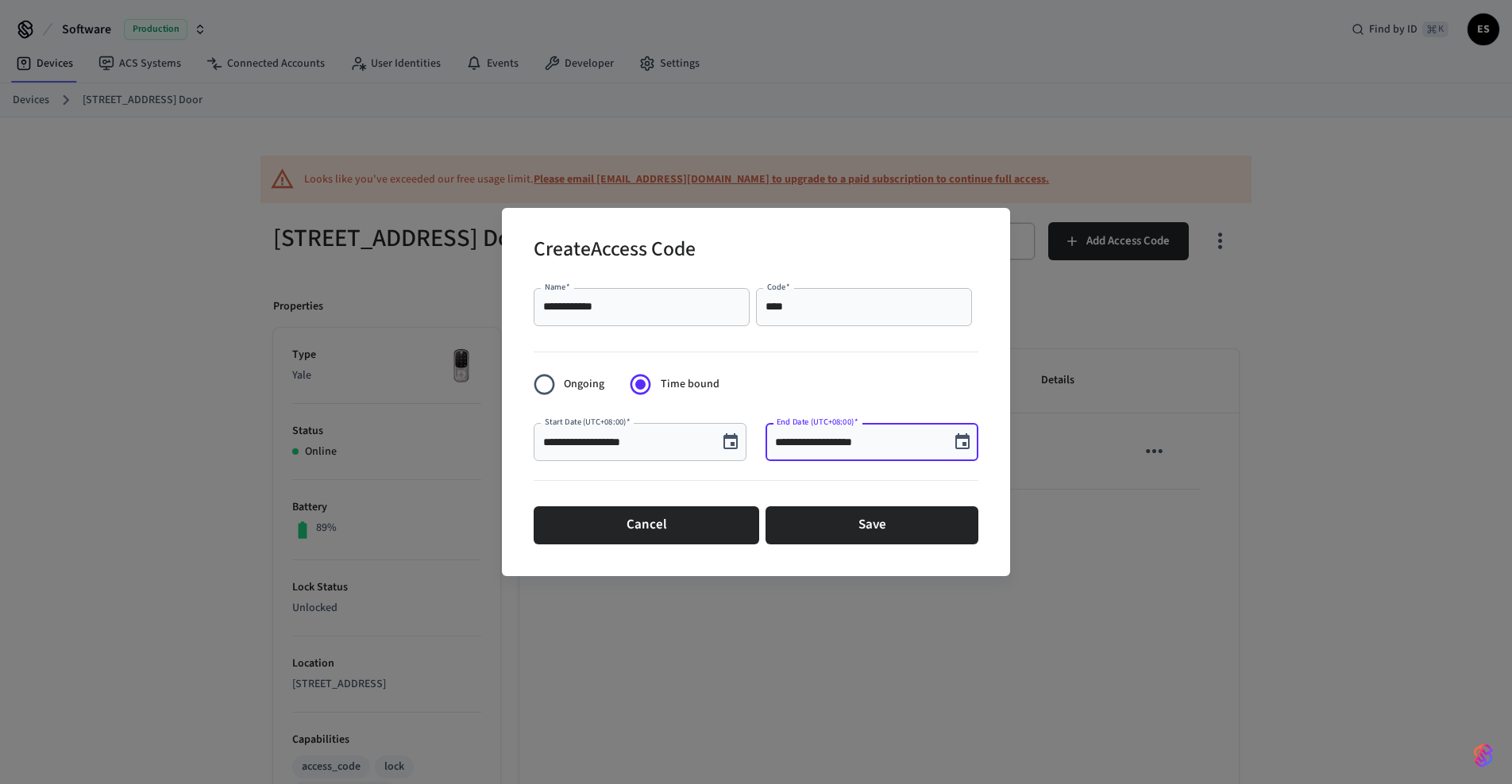
click at [871, 444] on input "**********" at bounding box center [858, 442] width 165 height 16
click at [959, 439] on icon "Choose date, selected date is Oct 11, 2025" at bounding box center [962, 442] width 19 height 19
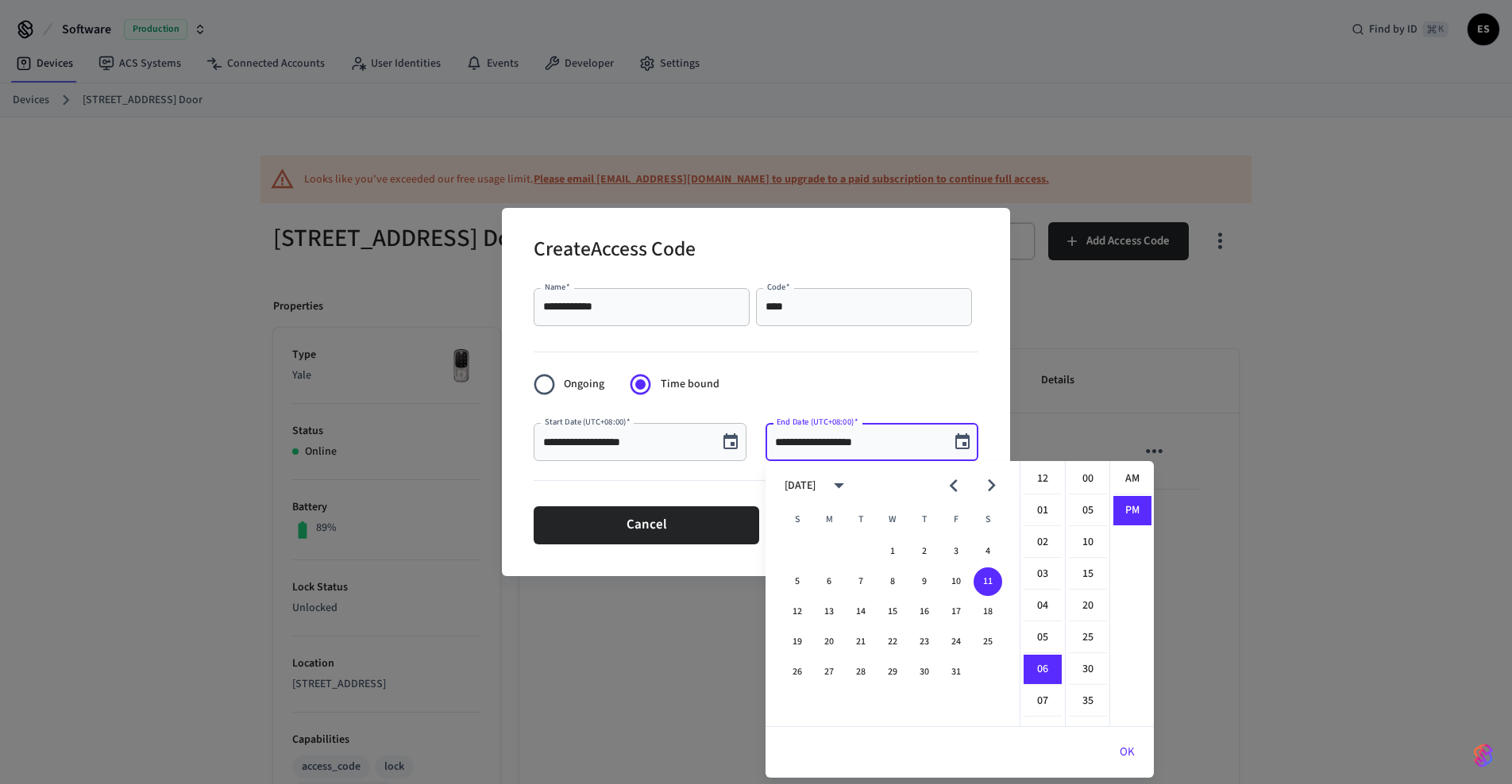
scroll to position [29, 0]
drag, startPoint x: 1044, startPoint y: 606, endPoint x: 1062, endPoint y: 569, distance: 41.1
click at [1044, 606] on li "10" at bounding box center [1042, 606] width 38 height 30
click at [1082, 482] on li "00" at bounding box center [1088, 479] width 38 height 30
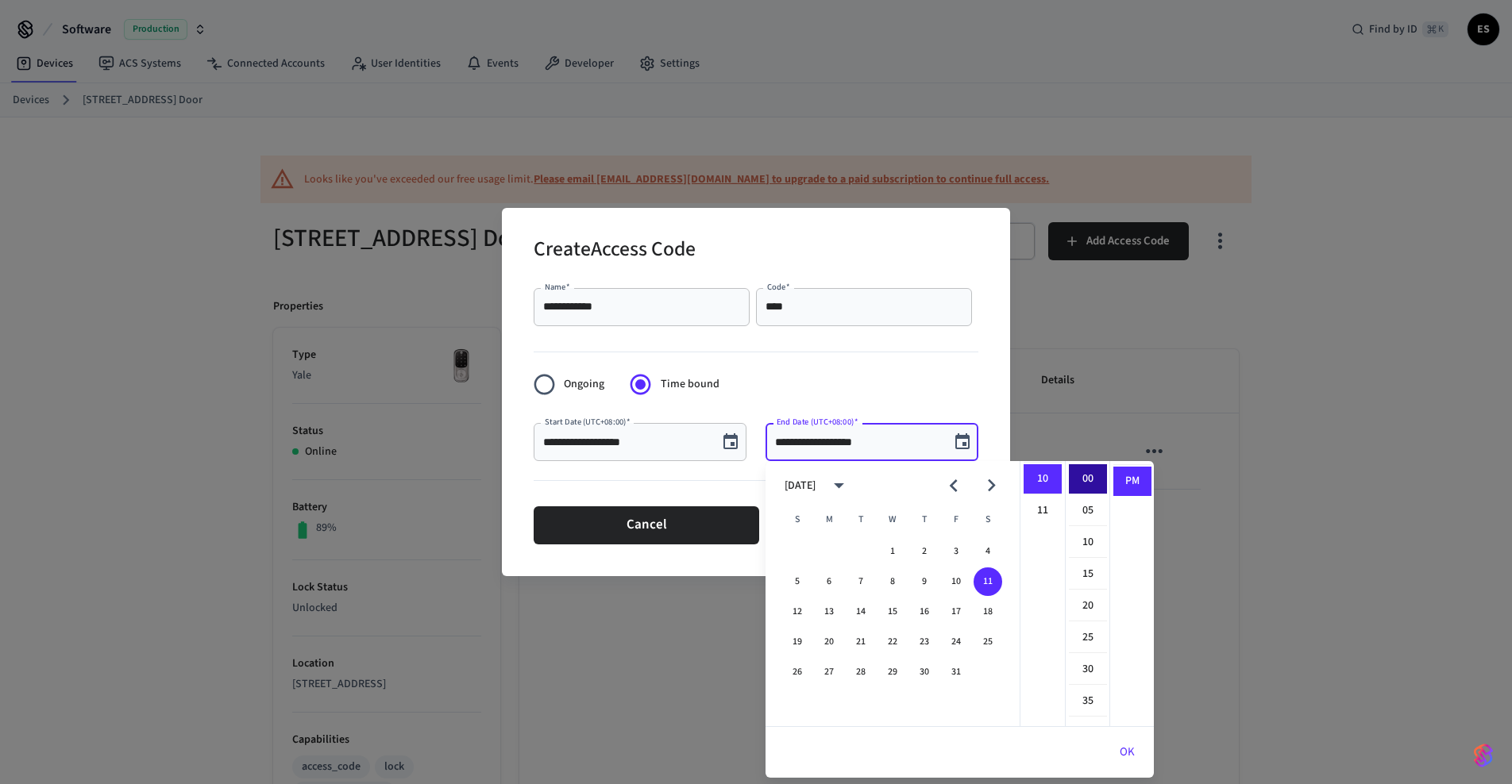
type input "**********"
drag, startPoint x: 1126, startPoint y: 746, endPoint x: 1108, endPoint y: 714, distance: 36.7
click at [1126, 746] on button "OK" at bounding box center [1126, 752] width 53 height 38
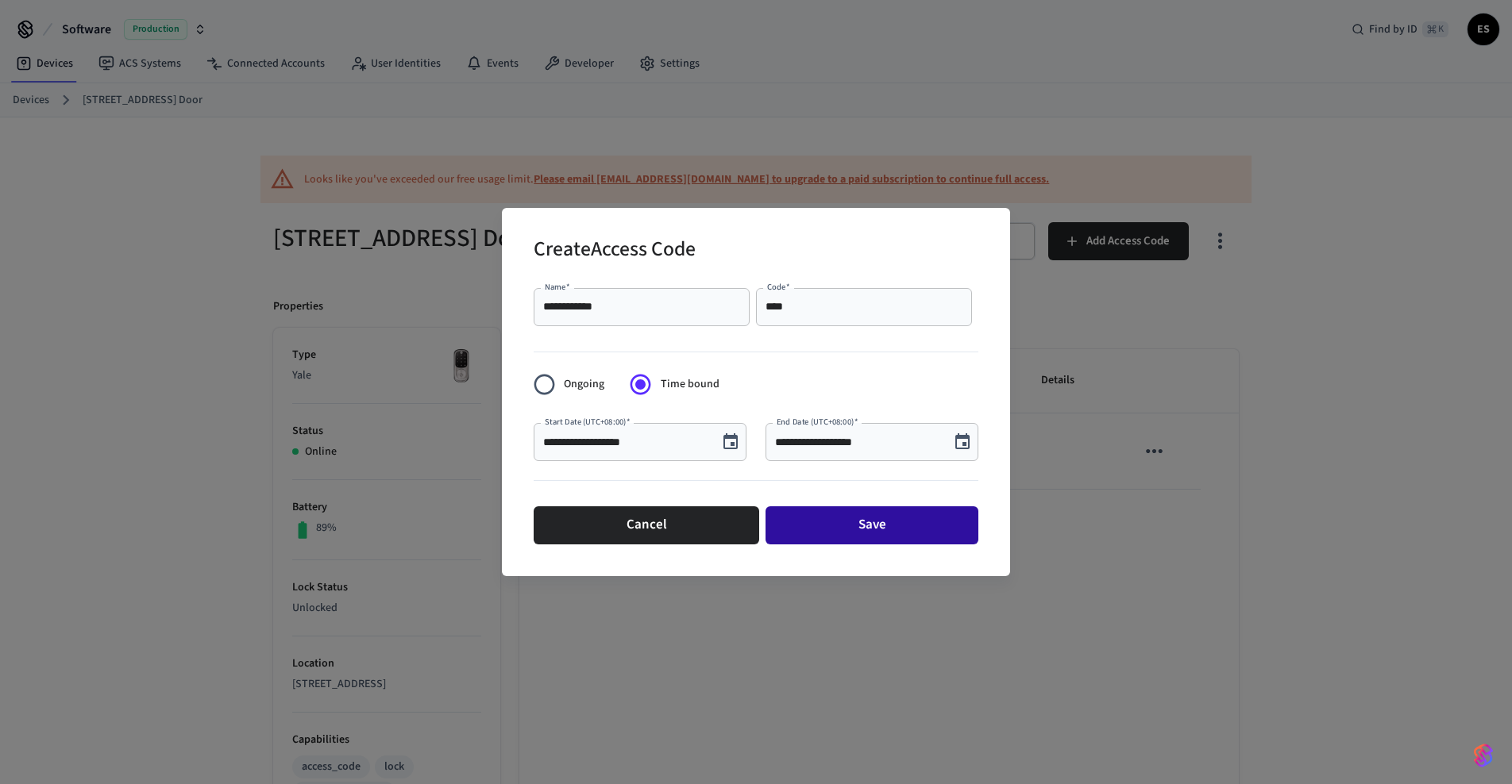
click at [886, 520] on button "Save" at bounding box center [872, 525] width 213 height 38
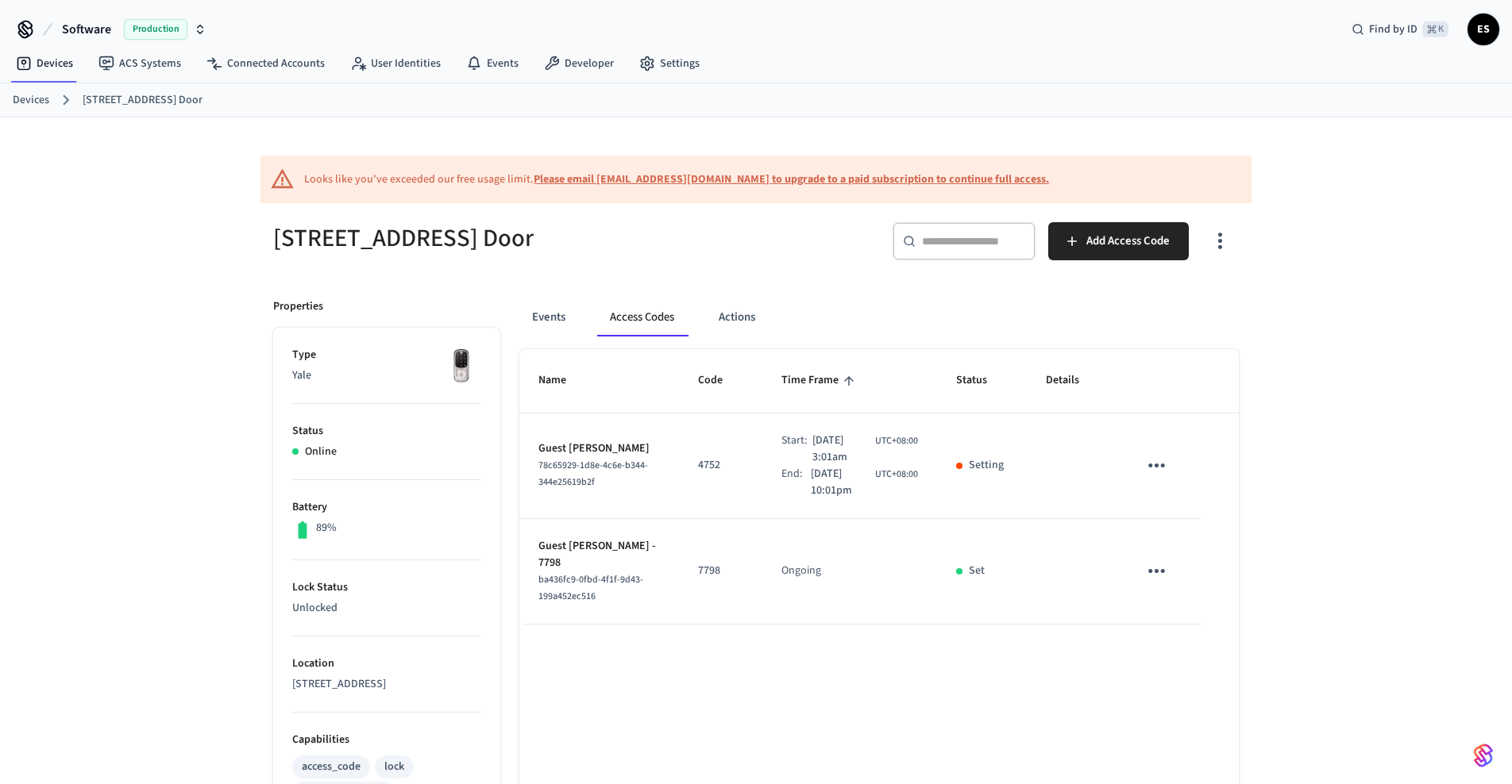
click at [34, 98] on link "Devices" at bounding box center [31, 101] width 37 height 16
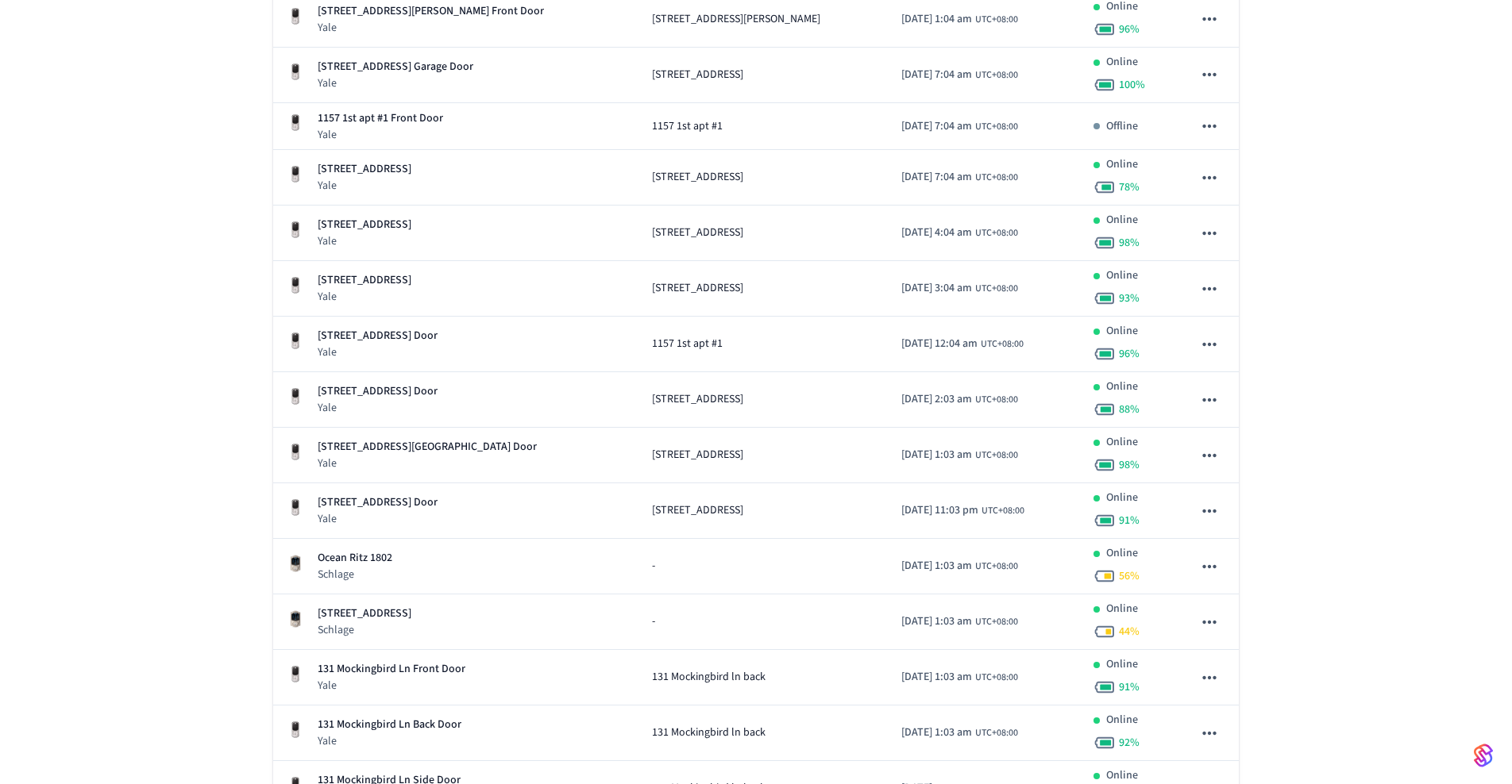
scroll to position [357, 0]
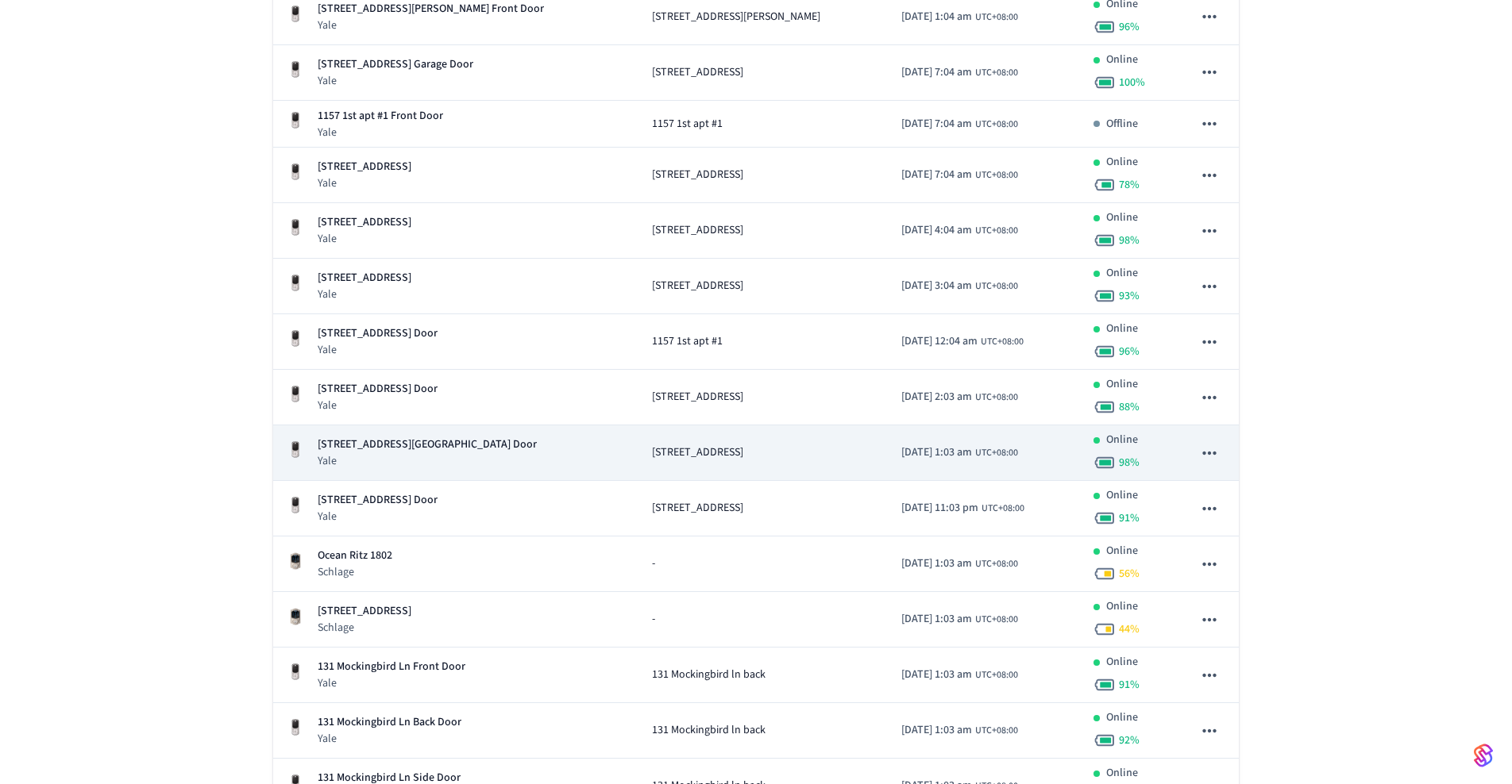
click at [888, 462] on td "[DATE] 1:03 am UTC+08:00" at bounding box center [984, 453] width 192 height 56
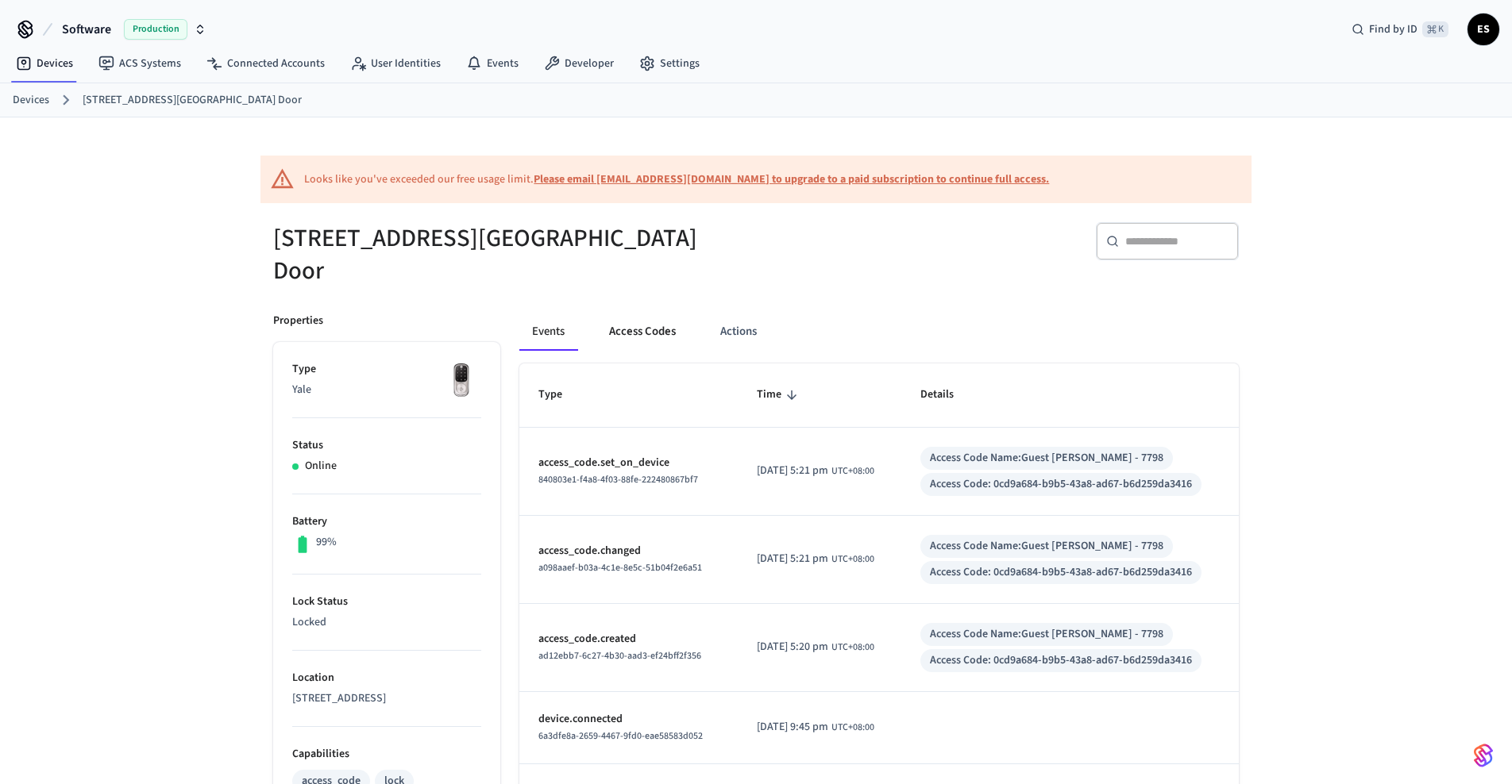
click at [634, 324] on button "Access Codes" at bounding box center [642, 331] width 93 height 38
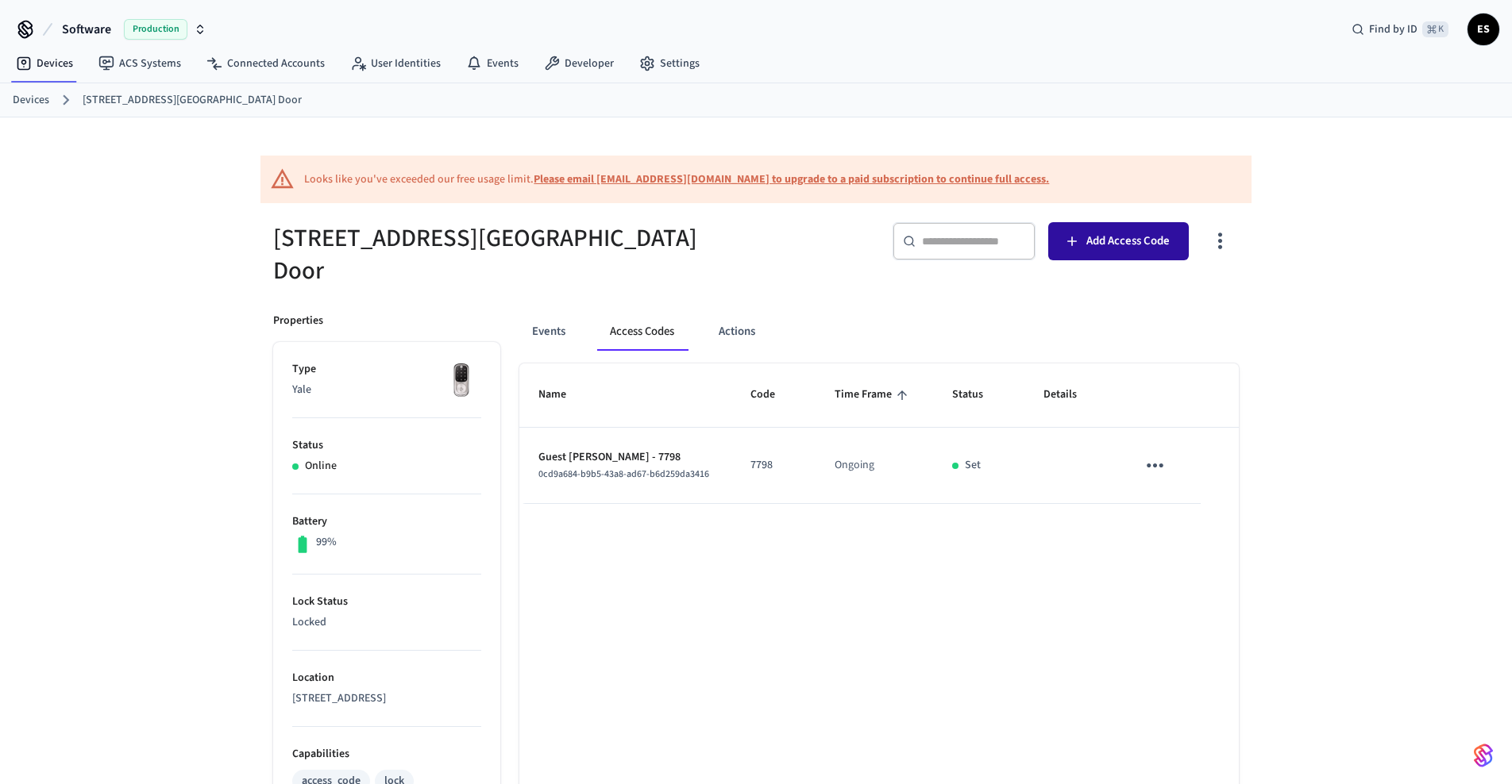
click at [1091, 251] on span "Add Access Code" at bounding box center [1128, 241] width 83 height 20
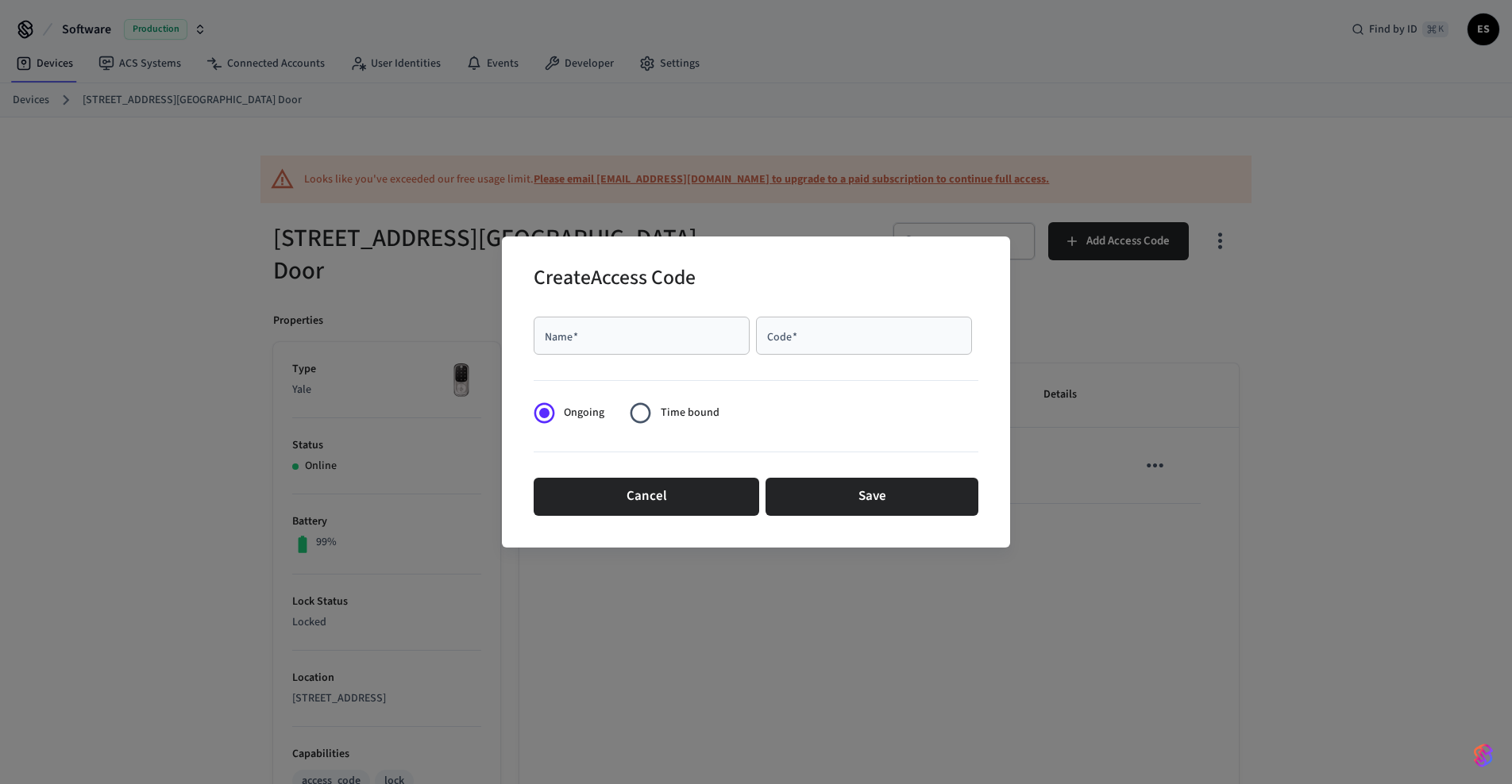
click at [601, 342] on input "Name   *" at bounding box center [641, 336] width 197 height 16
type input "**********"
click at [855, 343] on input "Code   *" at bounding box center [864, 336] width 197 height 16
paste input "****"
type input "****"
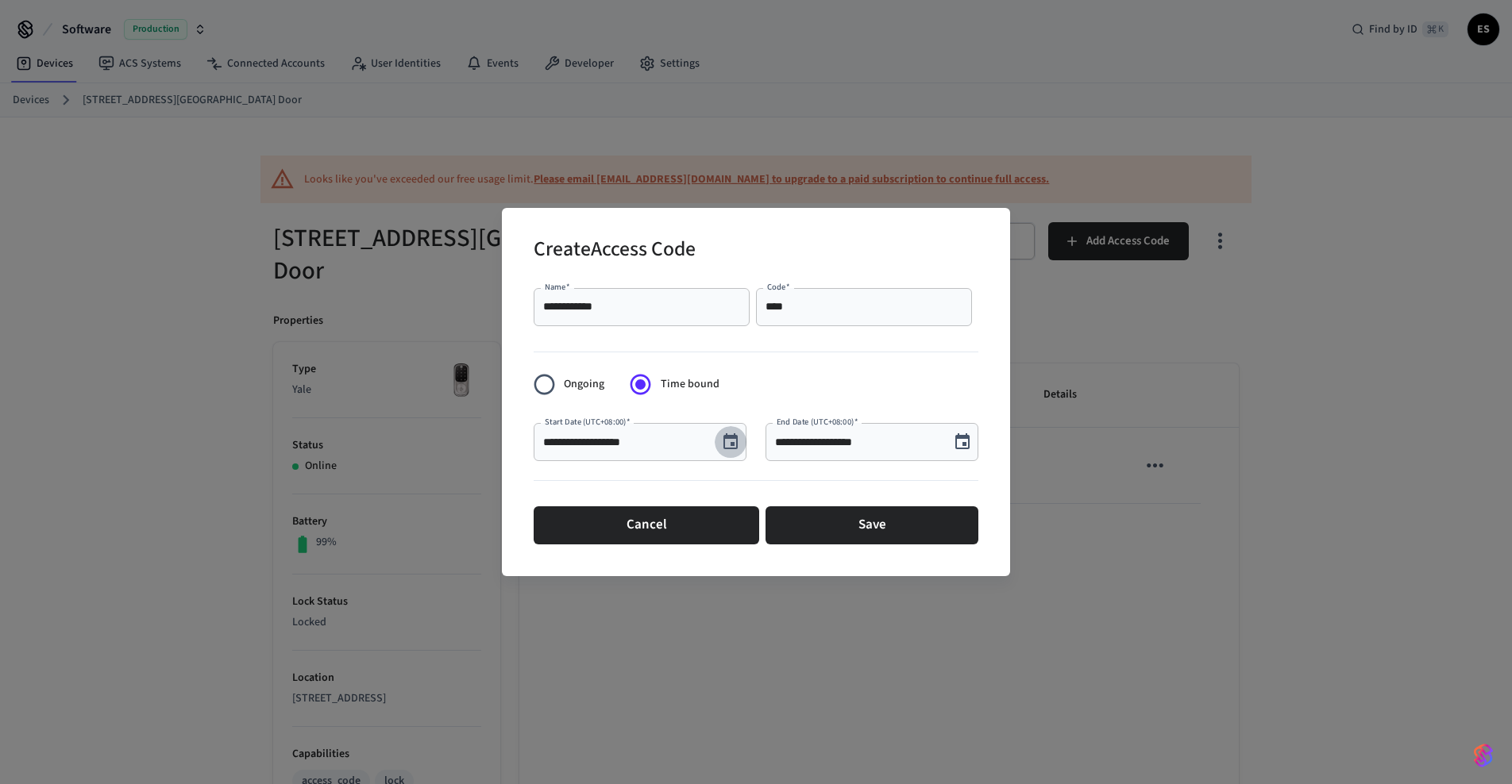
click at [736, 444] on icon "Choose date, selected date is Oct 11, 2025" at bounding box center [730, 441] width 14 height 16
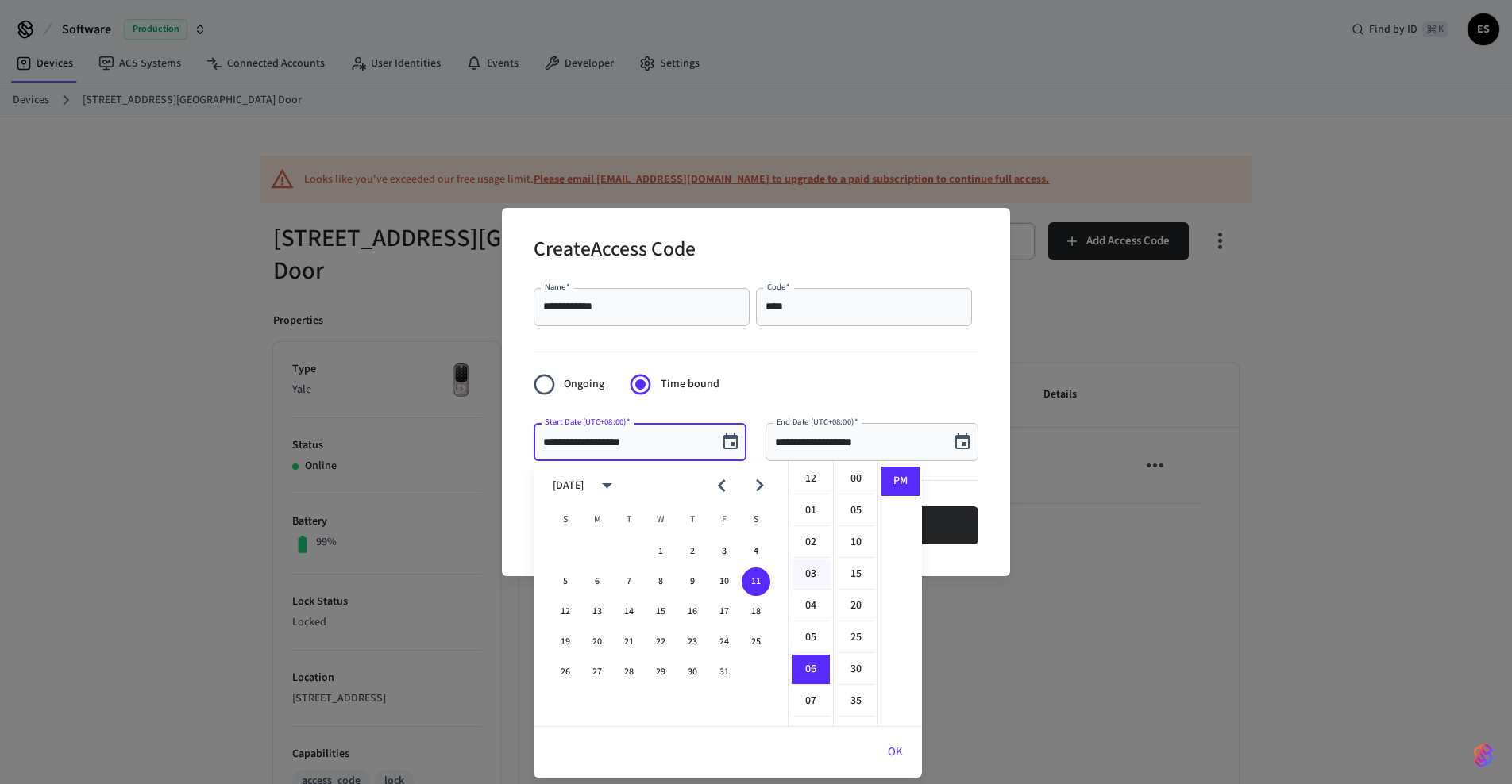
click at [805, 566] on li "03" at bounding box center [810, 574] width 38 height 30
click at [856, 482] on li "00" at bounding box center [855, 479] width 38 height 30
drag, startPoint x: 899, startPoint y: 481, endPoint x: 891, endPoint y: 494, distance: 15.3
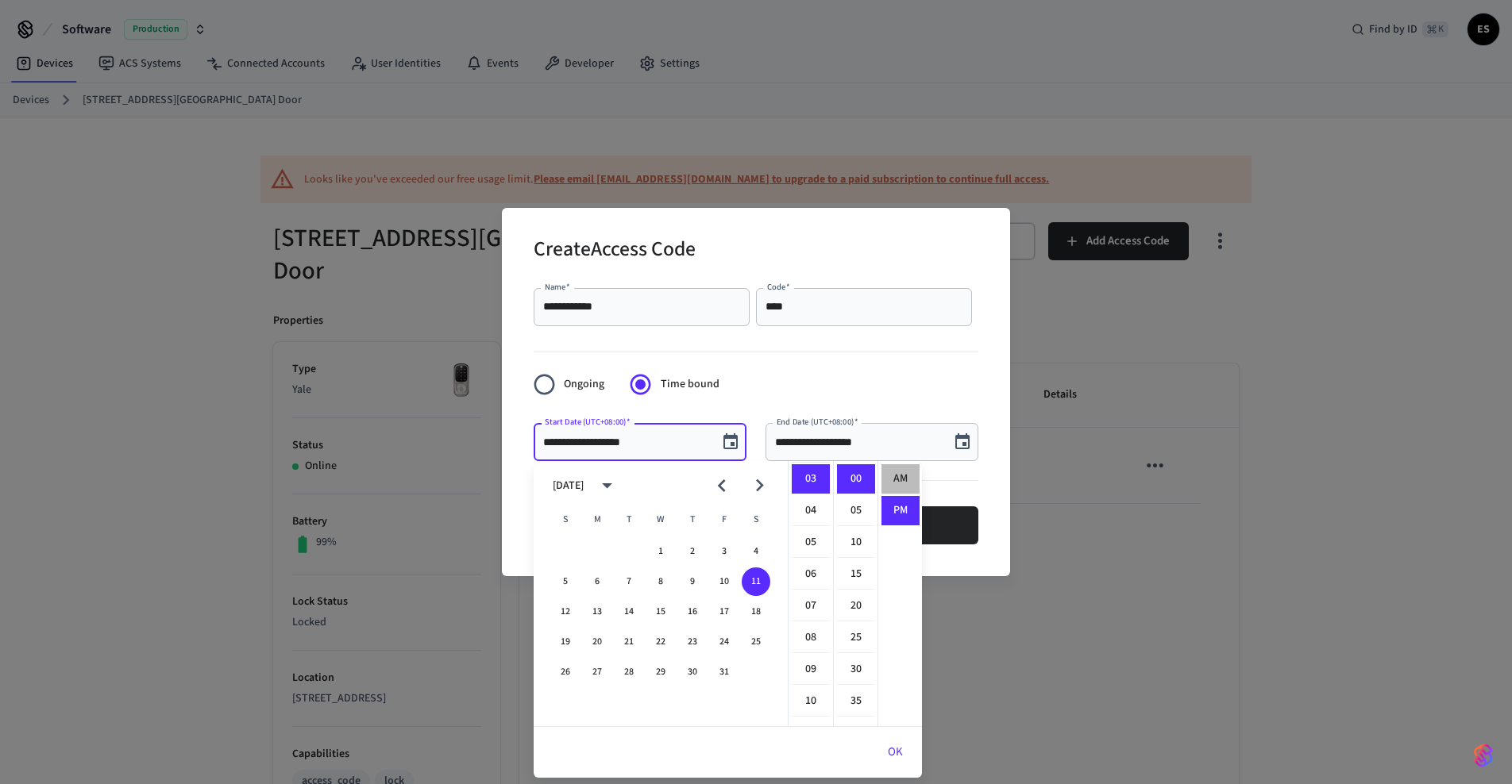
click at [899, 481] on li "AM" at bounding box center [900, 479] width 38 height 30
type input "**********"
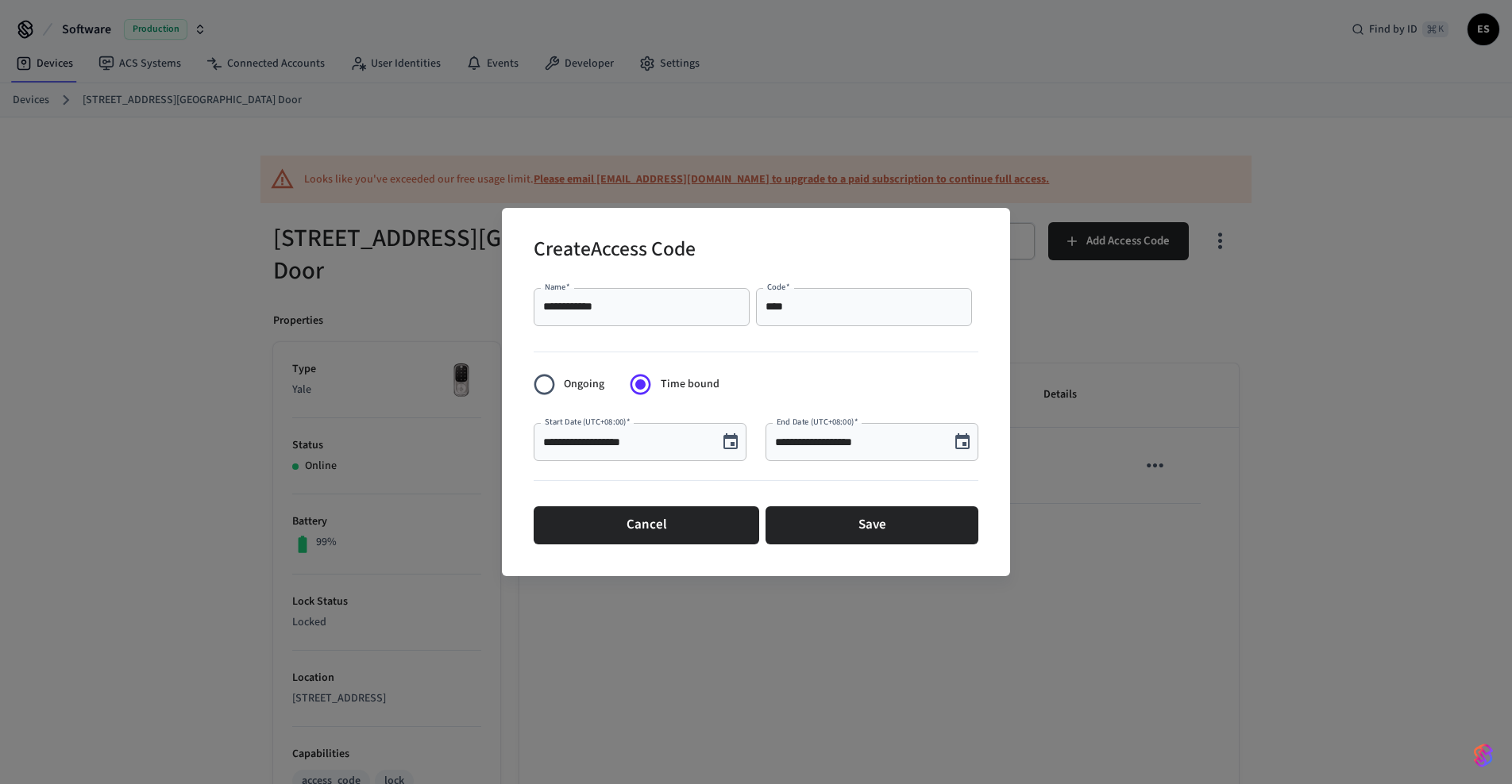
click at [864, 444] on input "**********" at bounding box center [858, 442] width 165 height 16
click at [965, 443] on icon "Choose date, selected date is Oct 11, 2025" at bounding box center [962, 441] width 14 height 16
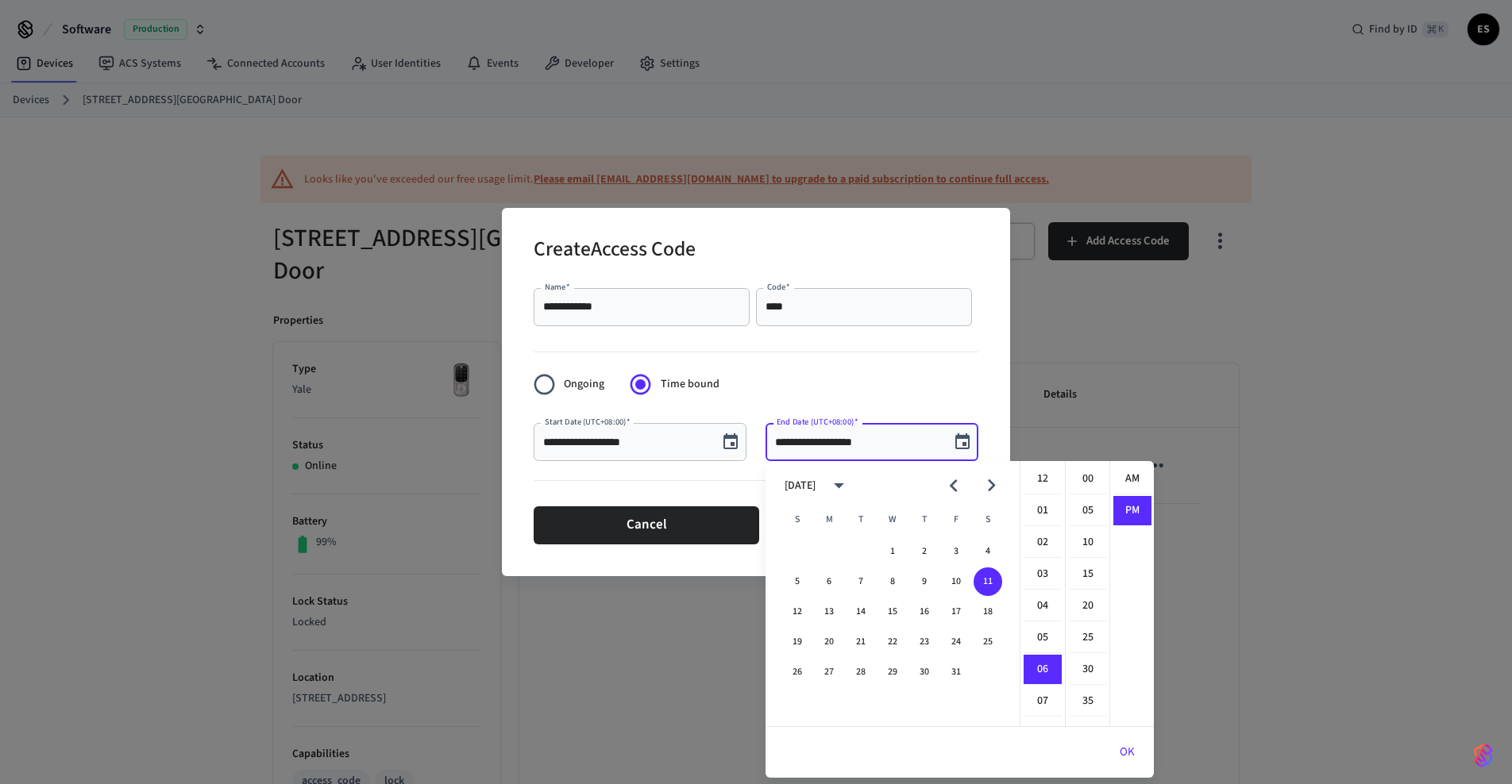
scroll to position [29, 0]
click at [1042, 601] on li "10" at bounding box center [1042, 606] width 38 height 30
click at [1092, 479] on li "00" at bounding box center [1088, 479] width 38 height 30
type input "**********"
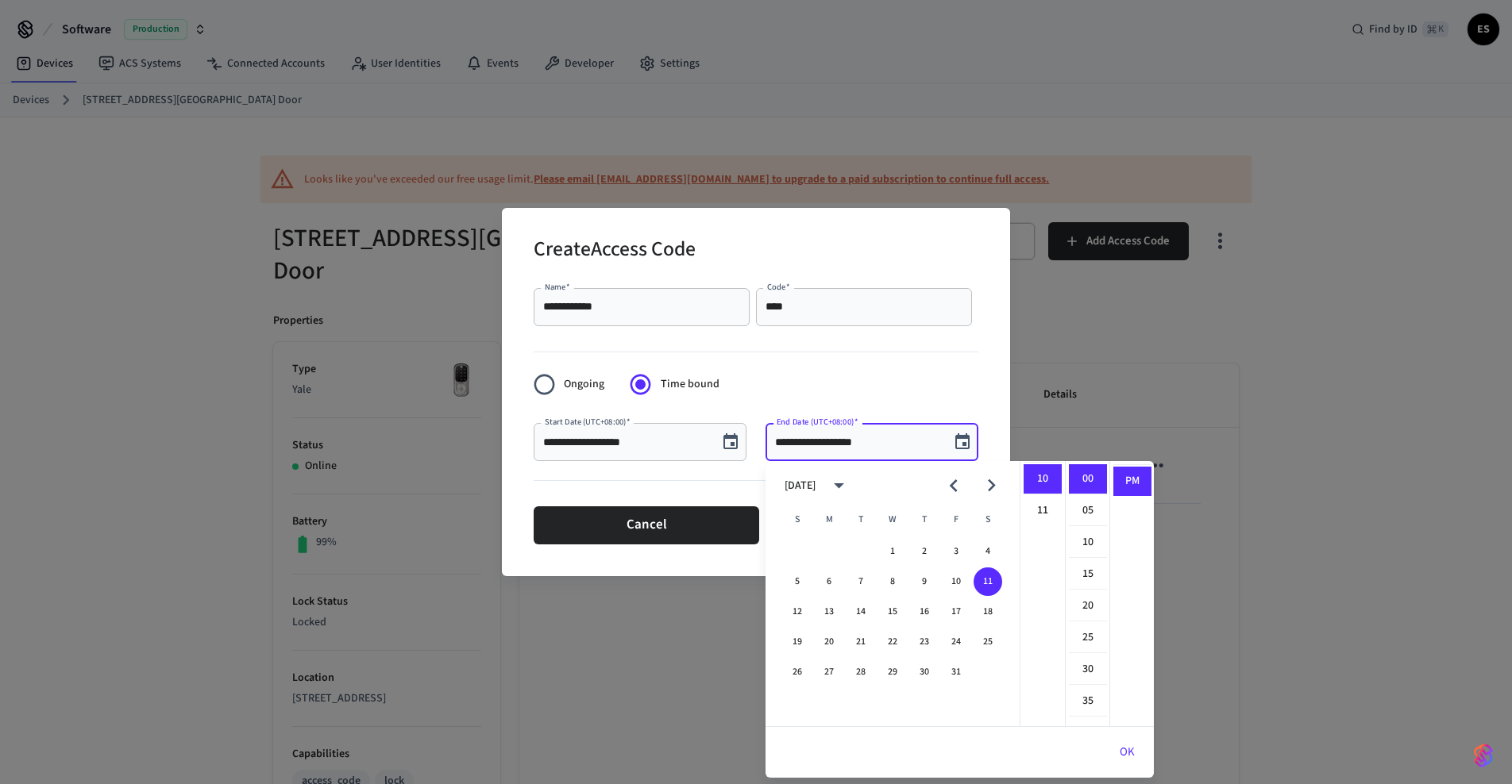
click at [1122, 745] on button "OK" at bounding box center [1126, 752] width 53 height 38
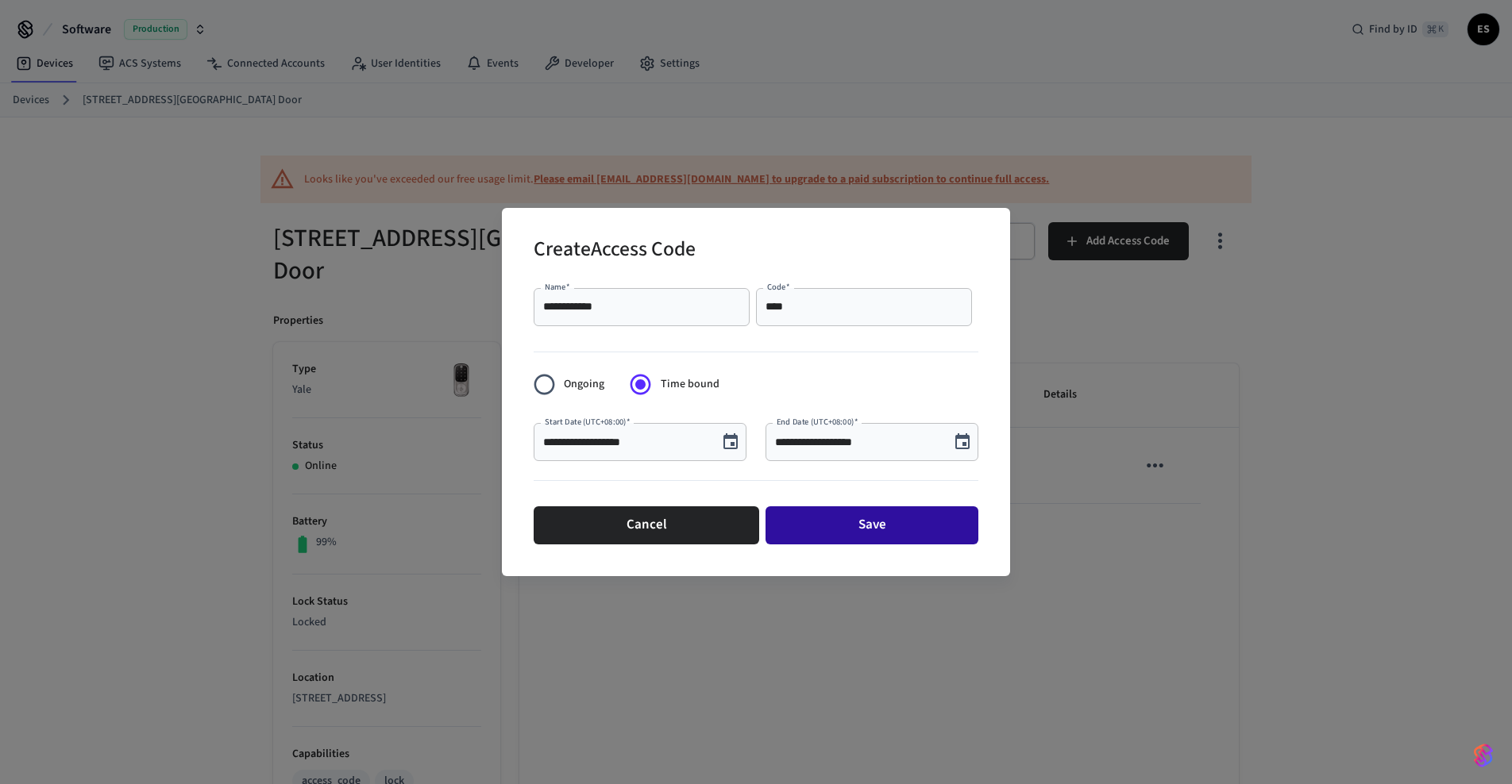
click at [861, 516] on button "Save" at bounding box center [872, 525] width 213 height 38
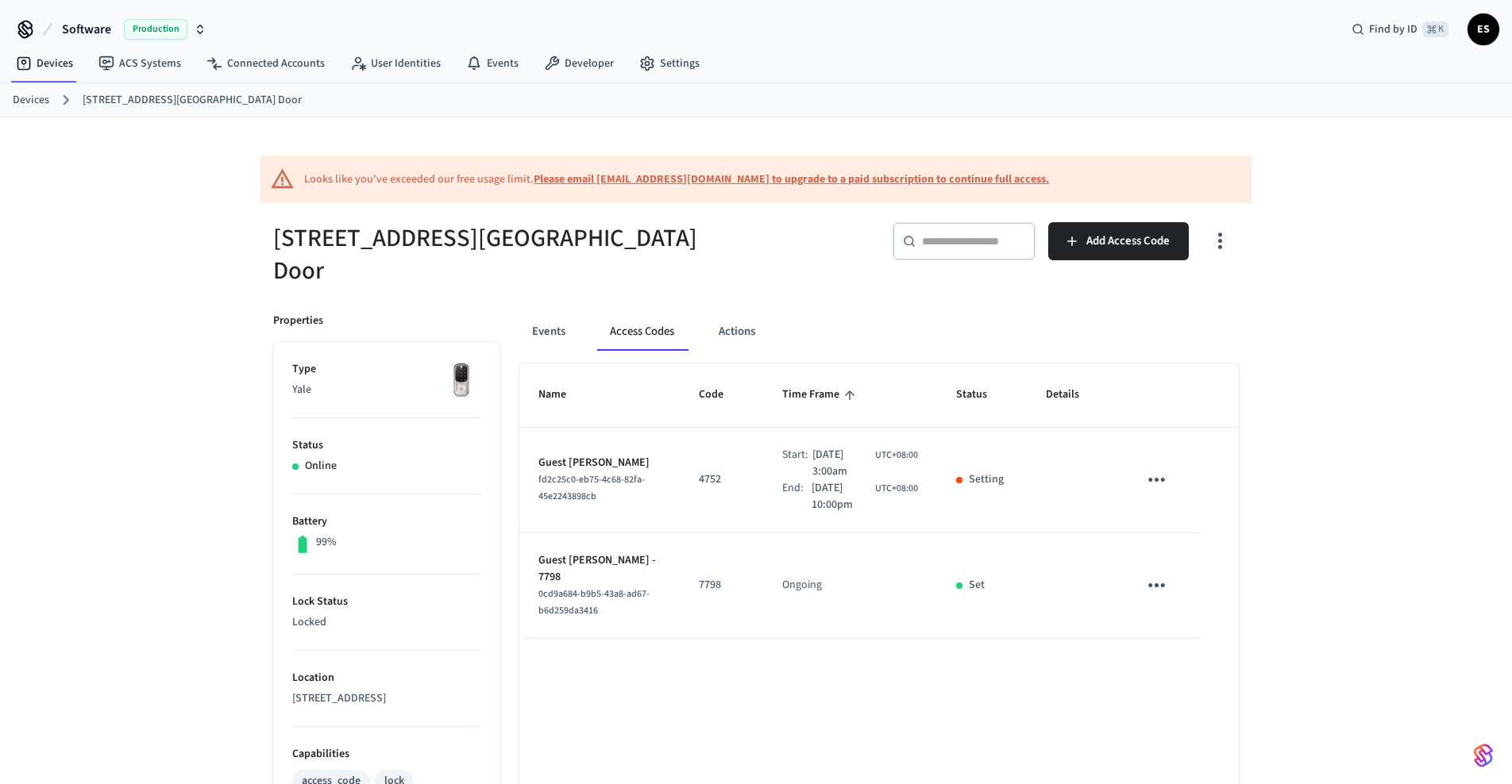
click at [23, 102] on link "Devices" at bounding box center [31, 101] width 37 height 16
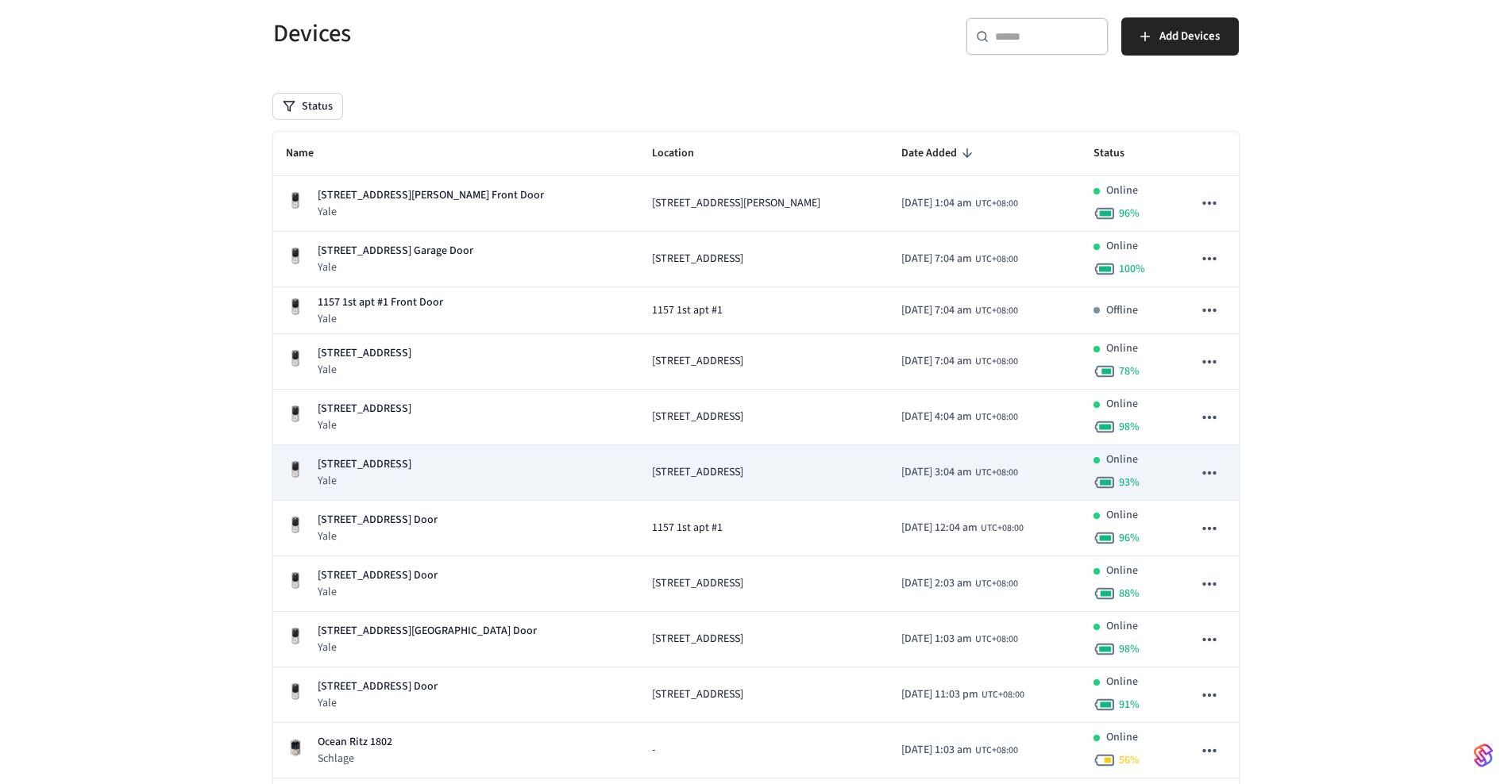
scroll to position [172, 0]
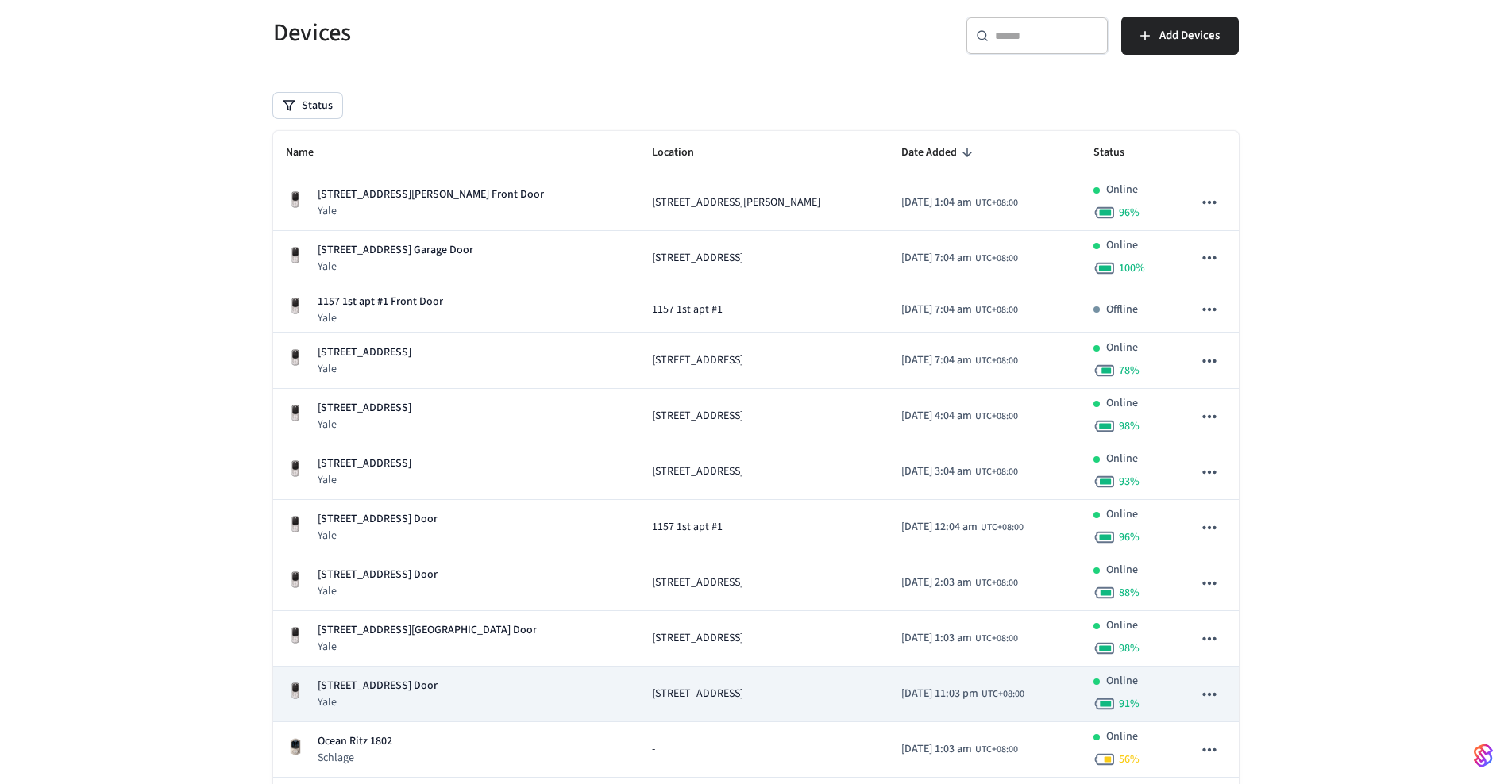
click at [652, 688] on span "[STREET_ADDRESS]" at bounding box center [697, 694] width 92 height 16
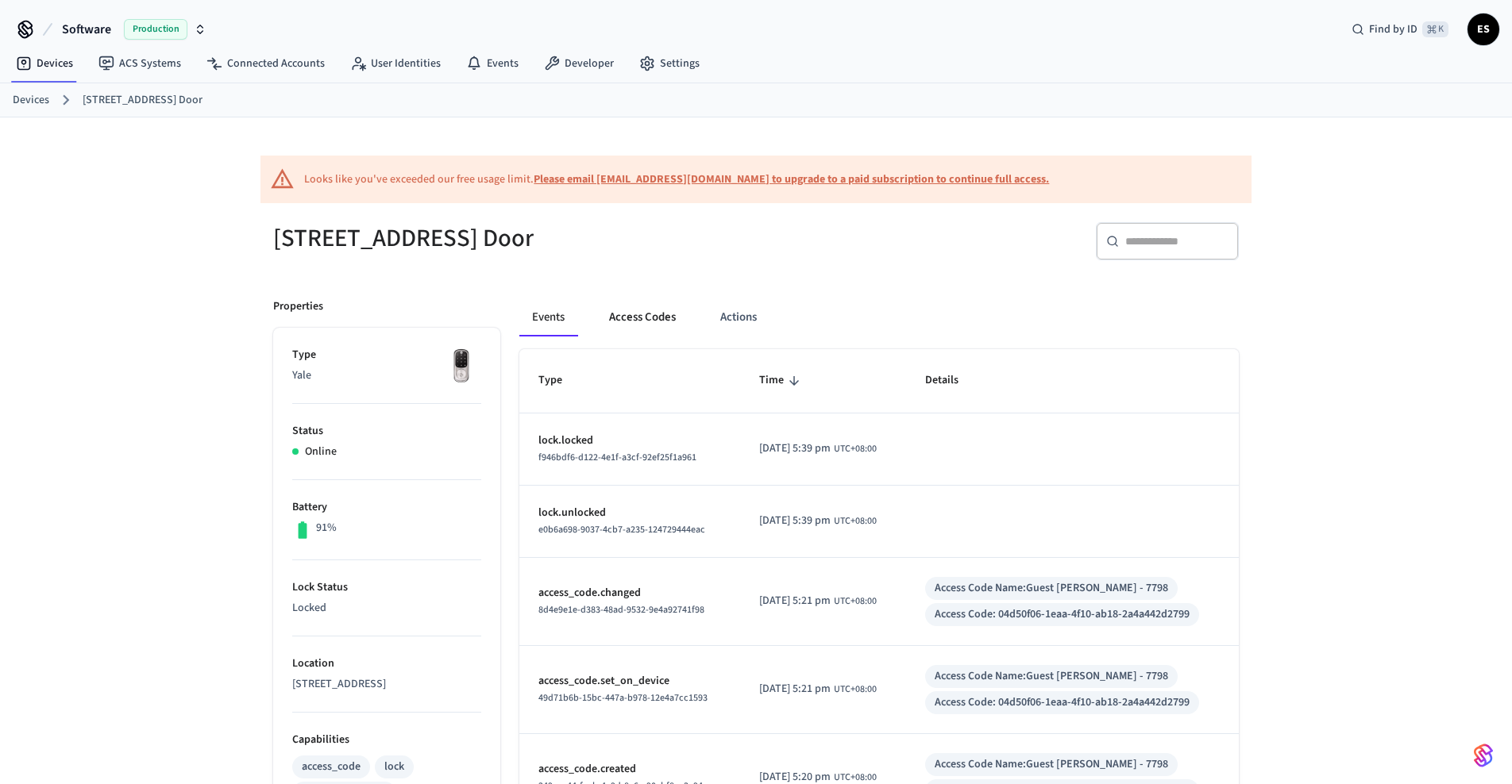
click at [640, 318] on button "Access Codes" at bounding box center [642, 318] width 93 height 38
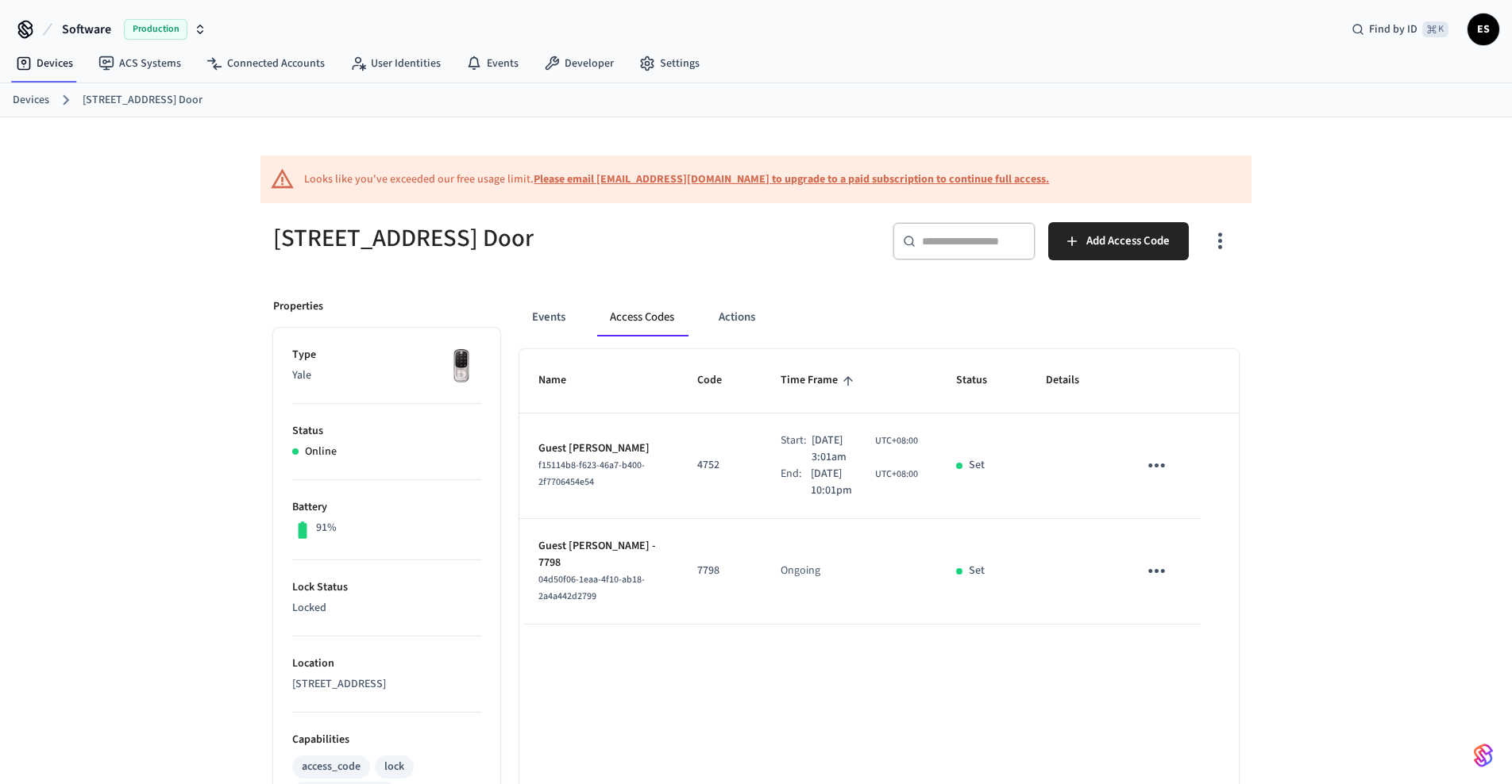
click at [21, 101] on link "Devices" at bounding box center [31, 101] width 37 height 16
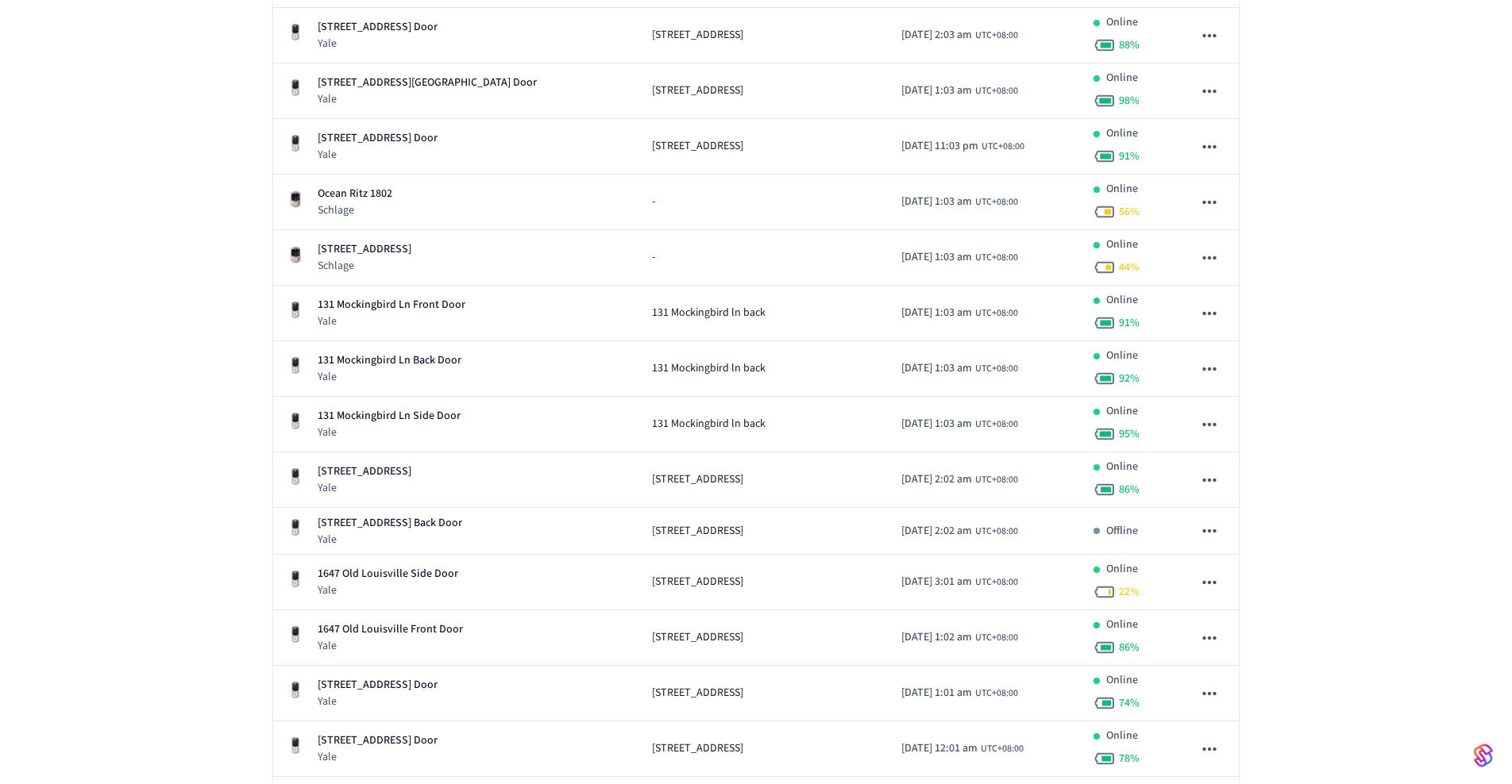
scroll to position [748, 0]
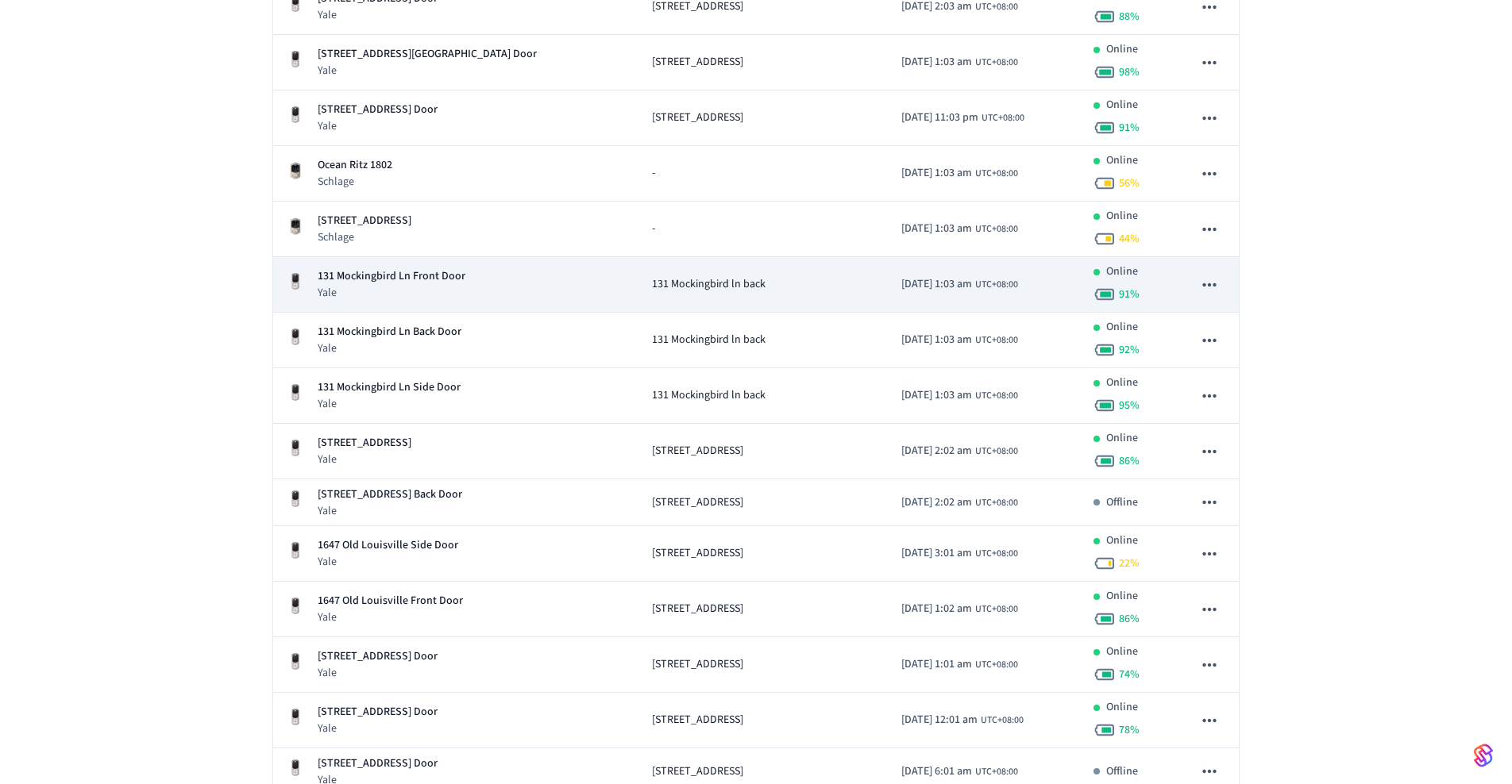
click at [711, 284] on span "131 Mockingbird ln back" at bounding box center [708, 285] width 114 height 16
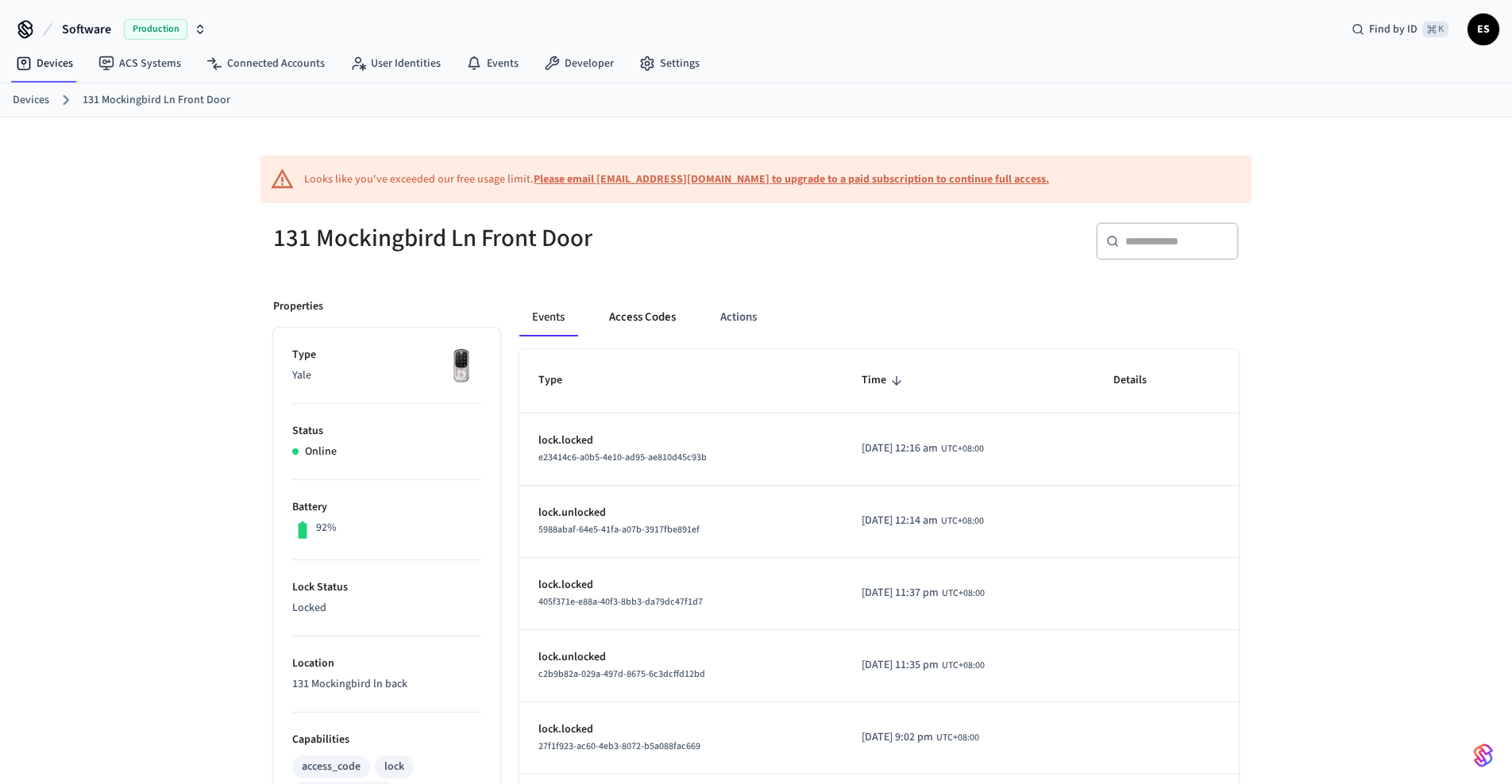
click at [635, 309] on button "Access Codes" at bounding box center [642, 318] width 93 height 38
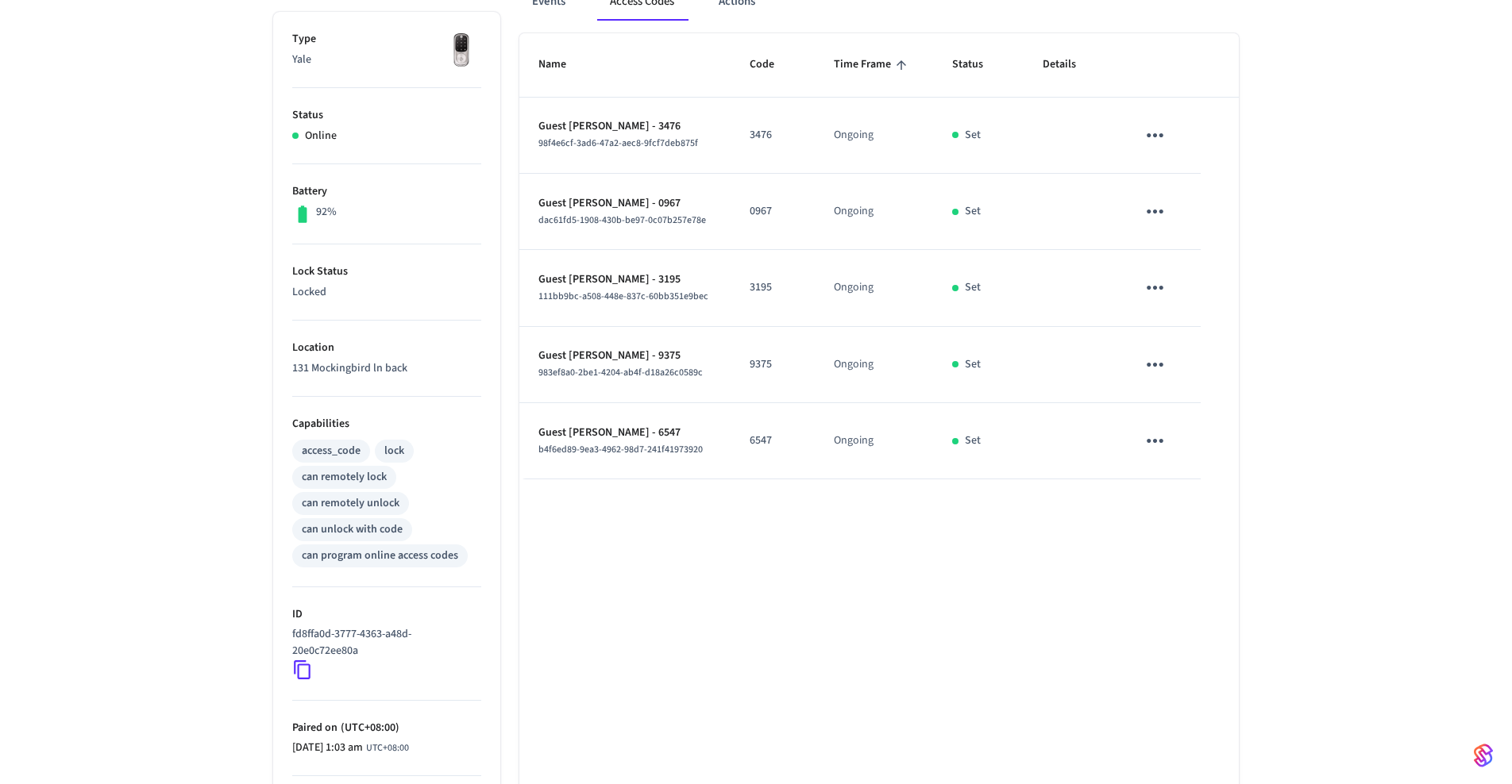
scroll to position [293, 0]
